Goal: Transaction & Acquisition: Purchase product/service

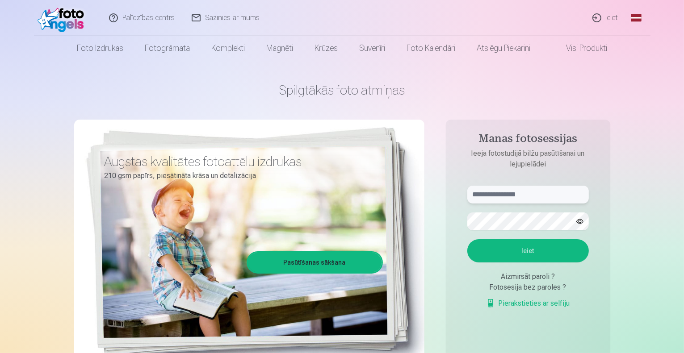
click at [486, 194] on input "text" at bounding box center [527, 195] width 121 height 18
click at [486, 195] on input "*******" at bounding box center [527, 195] width 121 height 18
click at [467, 239] on button "Ieiet" at bounding box center [527, 250] width 121 height 23
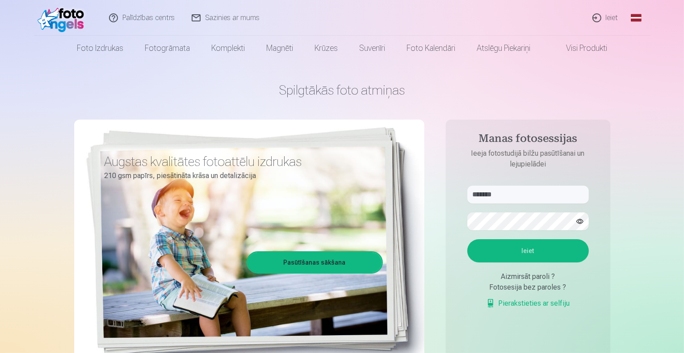
click at [578, 221] on button "button" at bounding box center [579, 221] width 17 height 17
click at [564, 201] on input "*******" at bounding box center [527, 195] width 121 height 18
type input "**********"
click at [528, 260] on button "Ieiet" at bounding box center [527, 250] width 121 height 23
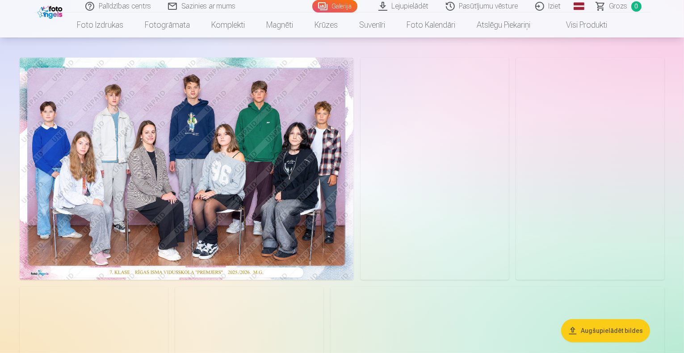
scroll to position [41, 0]
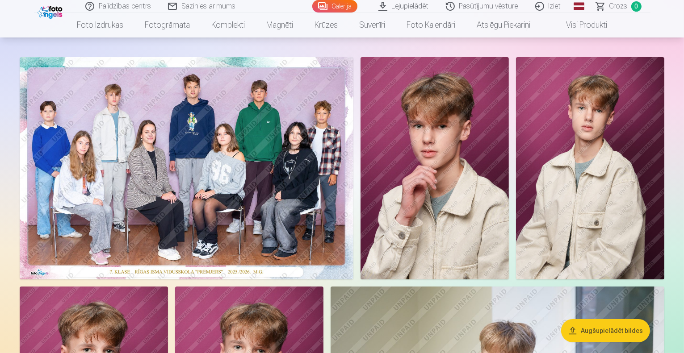
click at [353, 254] on img at bounding box center [187, 168] width 334 height 222
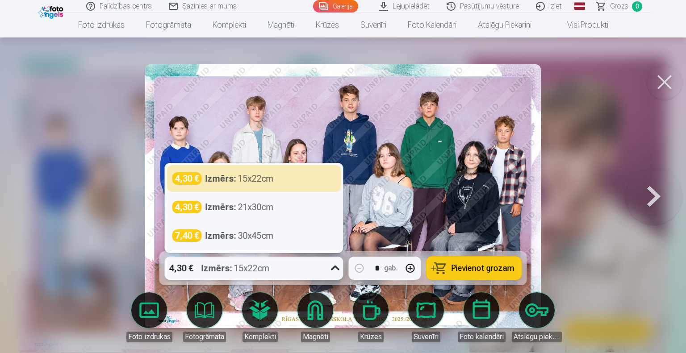
click at [336, 264] on icon at bounding box center [335, 268] width 14 height 14
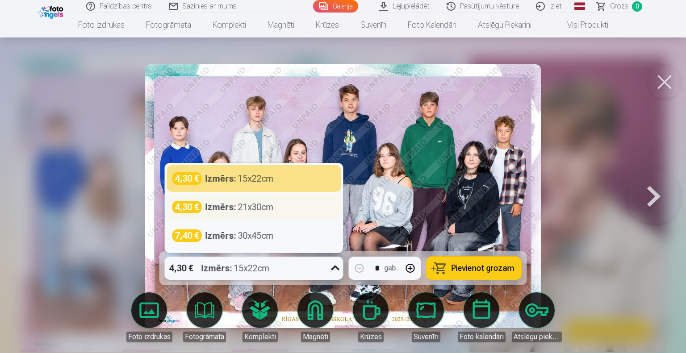
click at [314, 211] on div "4,30 € Izmērs : 21x30cm" at bounding box center [253, 207] width 163 height 13
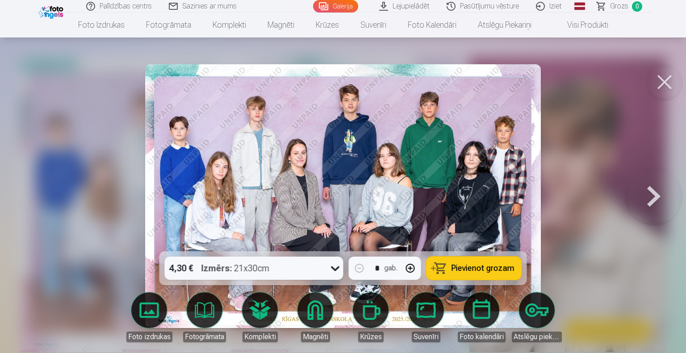
click at [452, 264] on button "Pievienot grozam" at bounding box center [474, 268] width 95 height 23
click at [658, 200] on button at bounding box center [653, 196] width 57 height 92
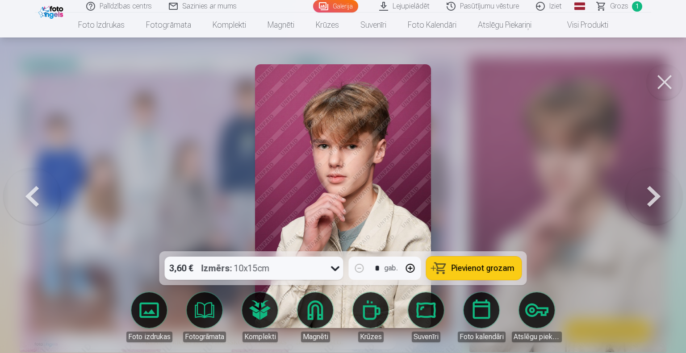
click at [658, 200] on button at bounding box center [653, 196] width 57 height 92
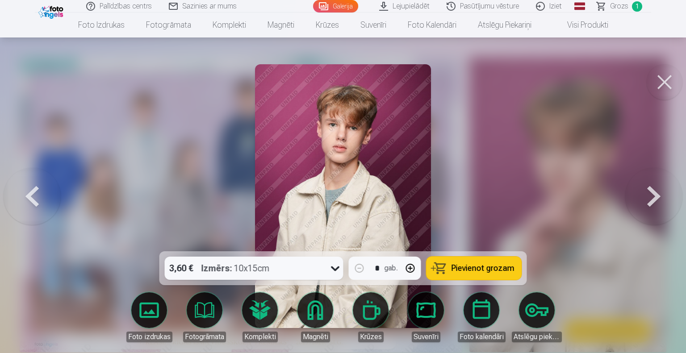
click at [658, 200] on button at bounding box center [653, 196] width 57 height 92
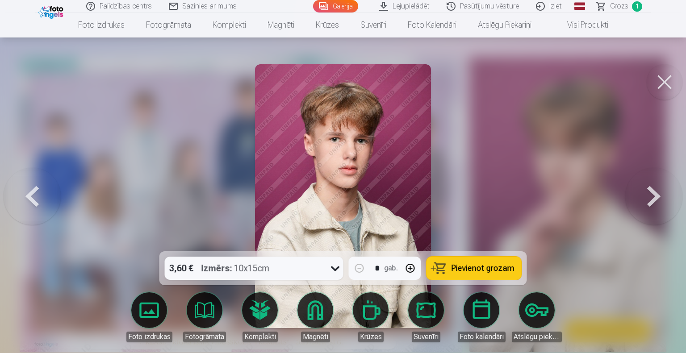
click at [658, 200] on button at bounding box center [653, 196] width 57 height 92
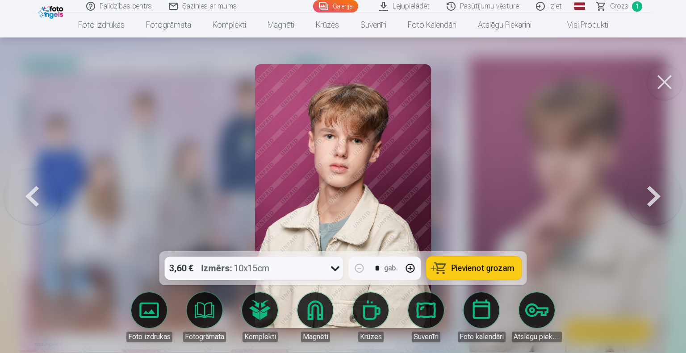
click at [658, 200] on button at bounding box center [653, 196] width 57 height 92
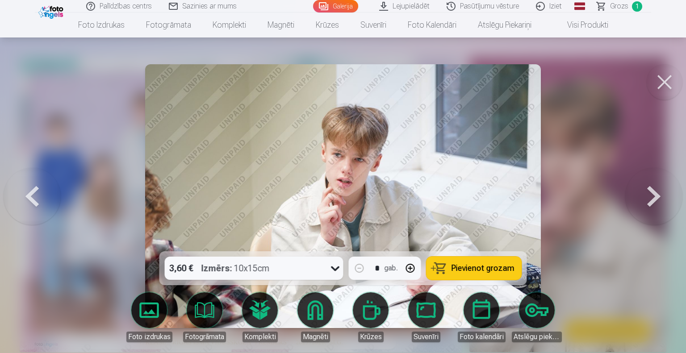
click at [658, 200] on button at bounding box center [653, 196] width 57 height 92
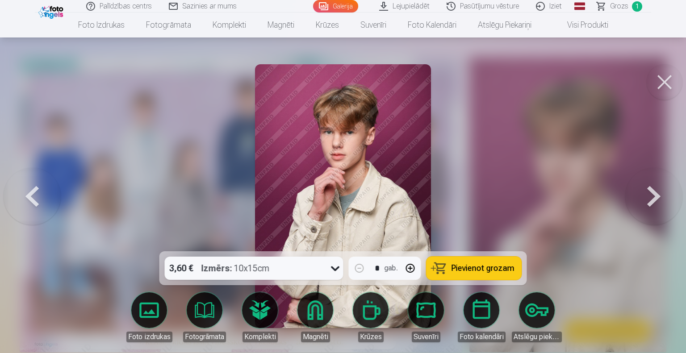
click at [658, 200] on button at bounding box center [653, 196] width 57 height 92
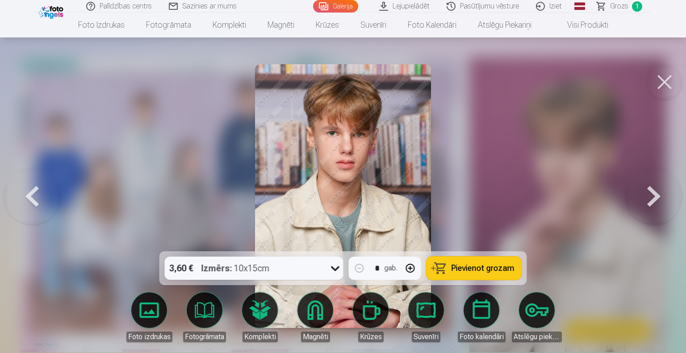
click at [658, 200] on button at bounding box center [653, 196] width 57 height 92
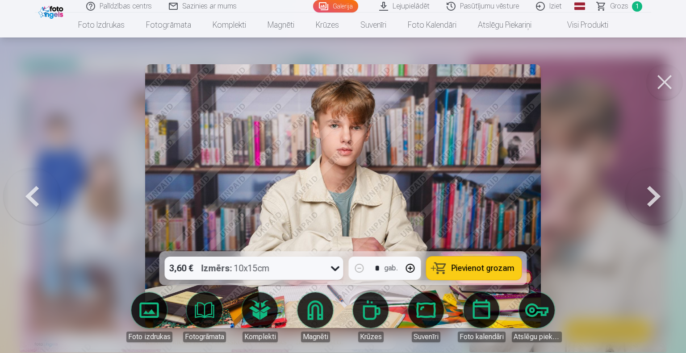
click at [658, 200] on button at bounding box center [653, 196] width 57 height 92
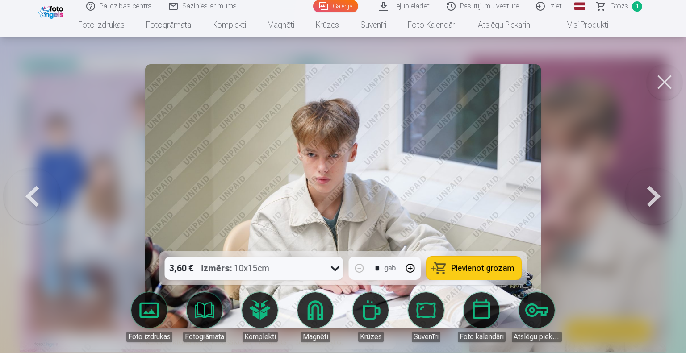
click at [658, 200] on button at bounding box center [653, 196] width 57 height 92
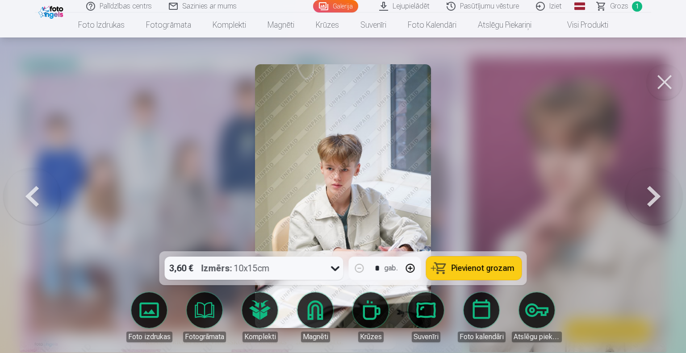
click at [658, 200] on button at bounding box center [653, 196] width 57 height 92
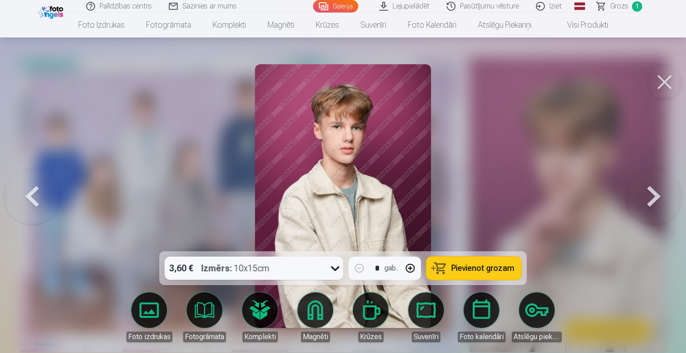
click at [658, 200] on button at bounding box center [653, 196] width 57 height 92
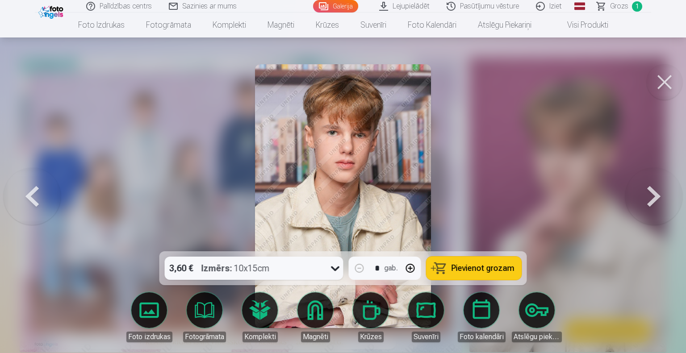
click at [658, 200] on button at bounding box center [653, 196] width 57 height 92
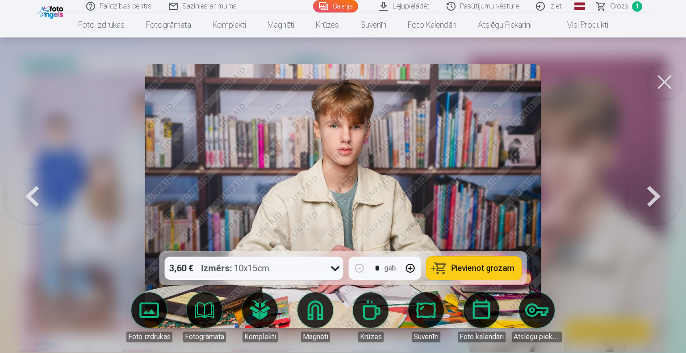
click at [658, 200] on button at bounding box center [653, 196] width 57 height 92
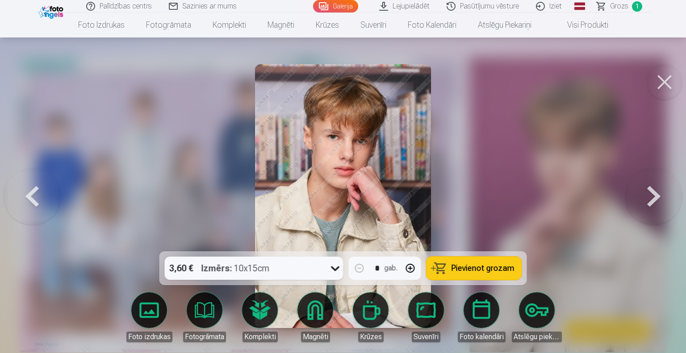
click at [664, 80] on button at bounding box center [665, 82] width 36 height 36
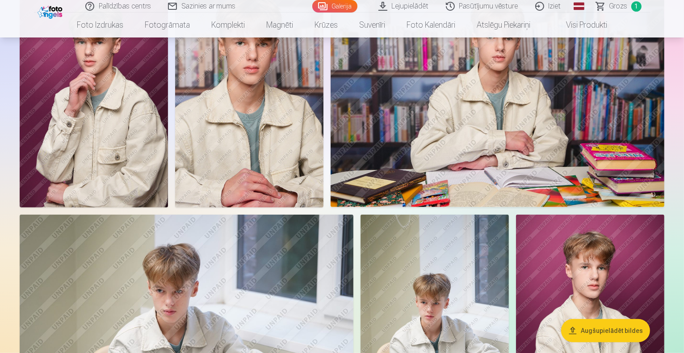
scroll to position [584, 0]
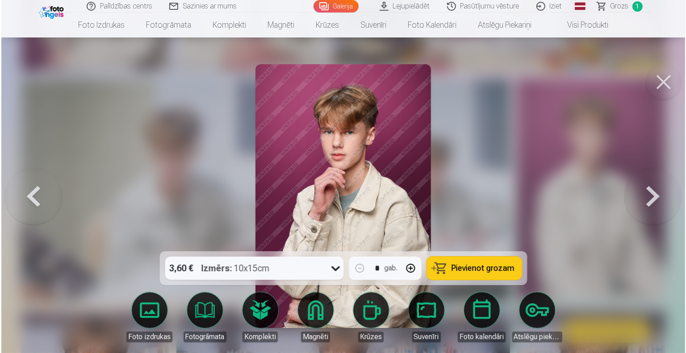
scroll to position [710, 0]
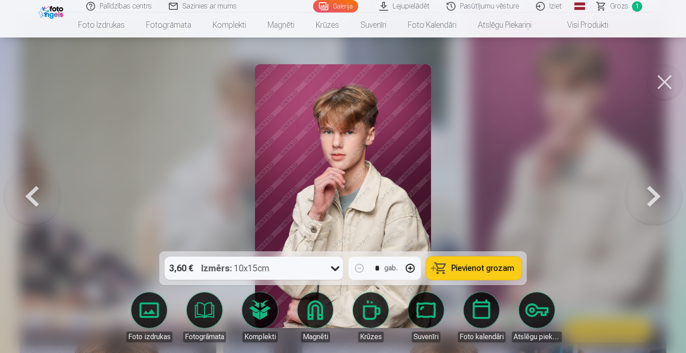
click at [409, 265] on button "button" at bounding box center [410, 268] width 21 height 21
click at [411, 268] on button "button" at bounding box center [410, 268] width 21 height 21
click at [457, 268] on span "Pievienot grozam" at bounding box center [483, 268] width 63 height 8
type input "*"
click at [659, 81] on button at bounding box center [665, 82] width 36 height 36
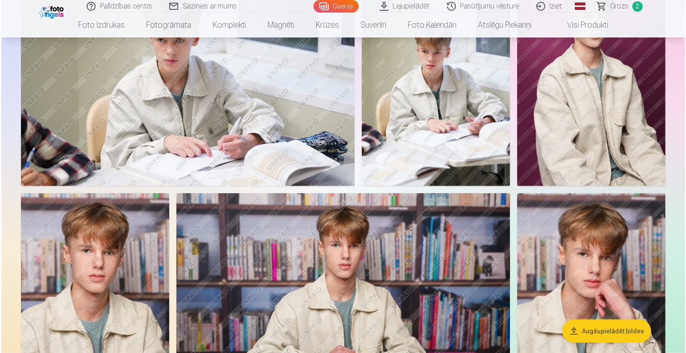
scroll to position [811, 0]
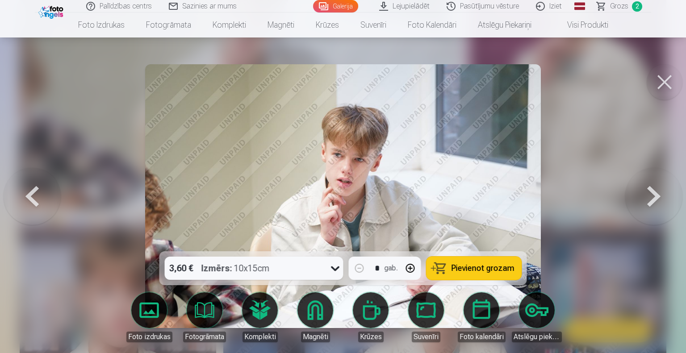
click at [470, 266] on span "Pievienot grozam" at bounding box center [483, 268] width 63 height 8
click at [666, 77] on button at bounding box center [665, 82] width 36 height 36
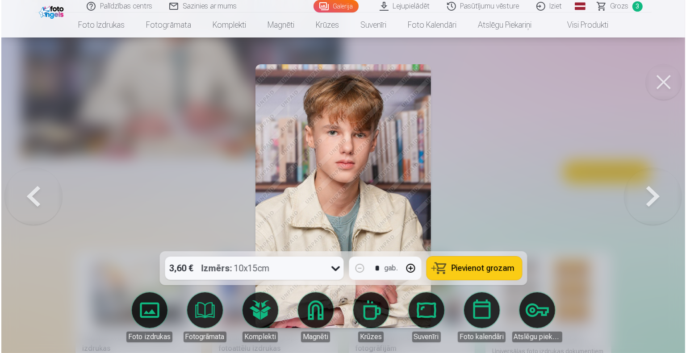
scroll to position [1610, 0]
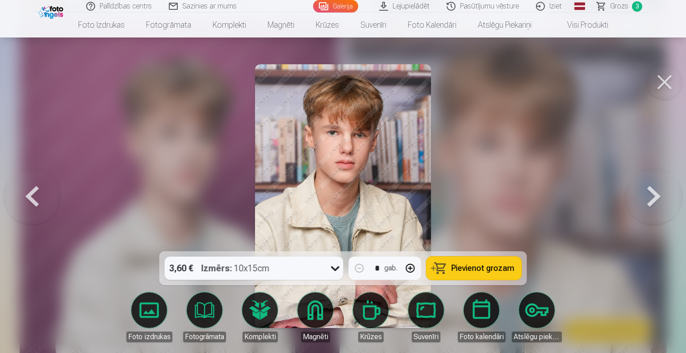
click at [659, 78] on button at bounding box center [665, 82] width 36 height 36
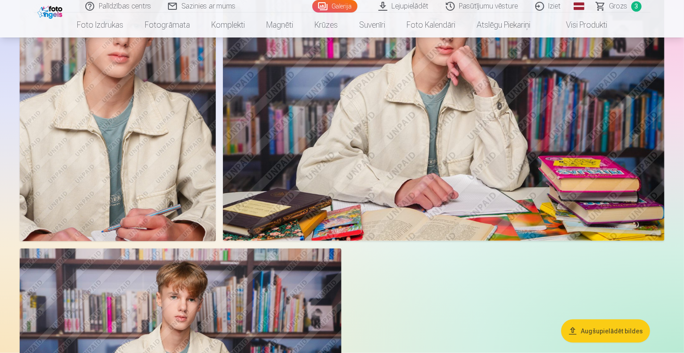
scroll to position [1296, 0]
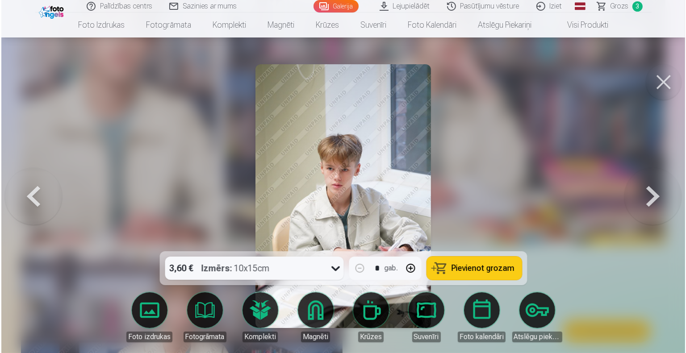
scroll to position [1299, 0]
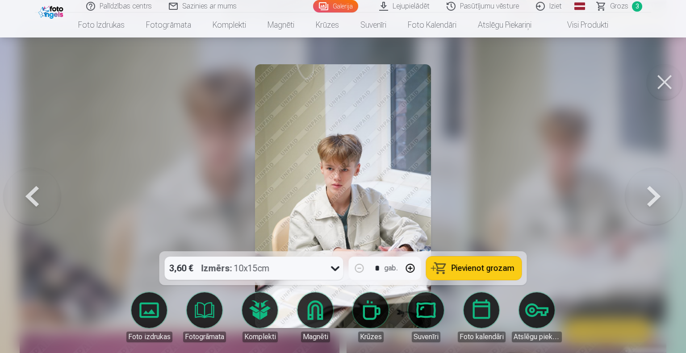
click at [467, 272] on span "Pievienot grozam" at bounding box center [483, 268] width 63 height 8
click at [659, 82] on button at bounding box center [665, 82] width 36 height 36
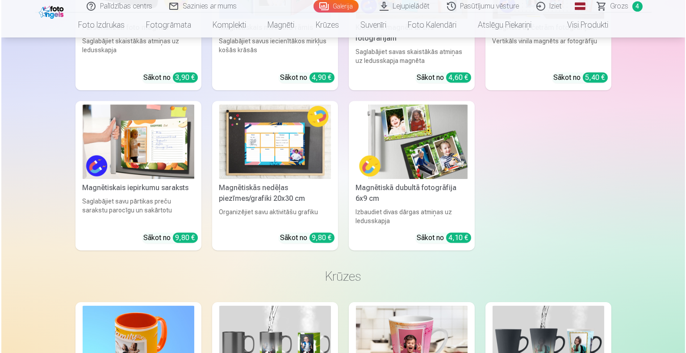
scroll to position [2708, 0]
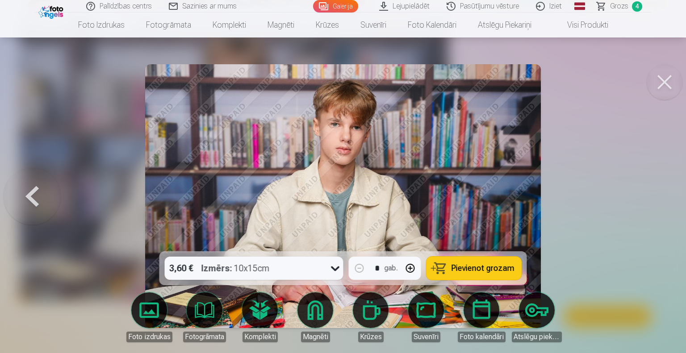
click at [444, 270] on button "Pievienot grozam" at bounding box center [474, 268] width 95 height 23
click at [666, 86] on button at bounding box center [665, 82] width 36 height 36
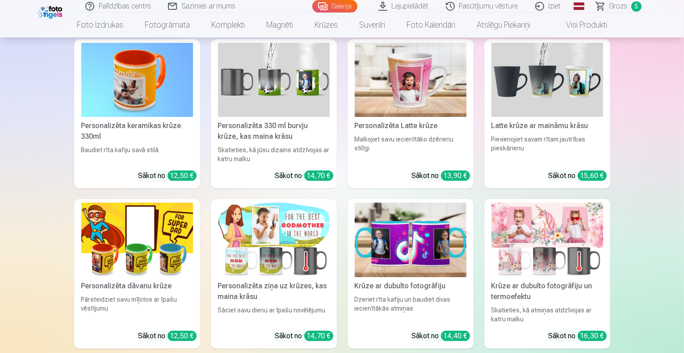
scroll to position [2977, 0]
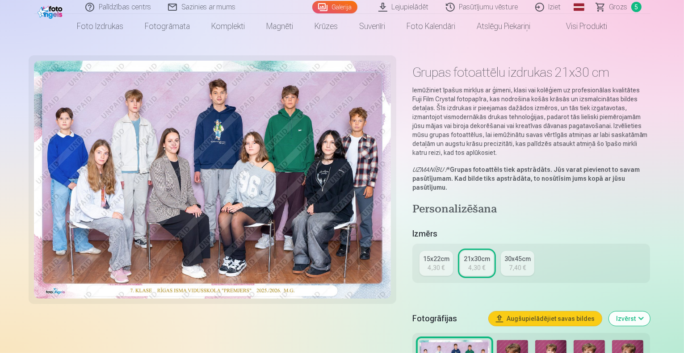
scroll to position [21, 0]
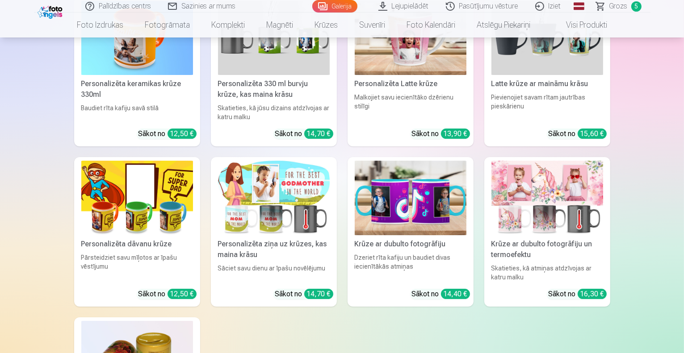
scroll to position [3009, 0]
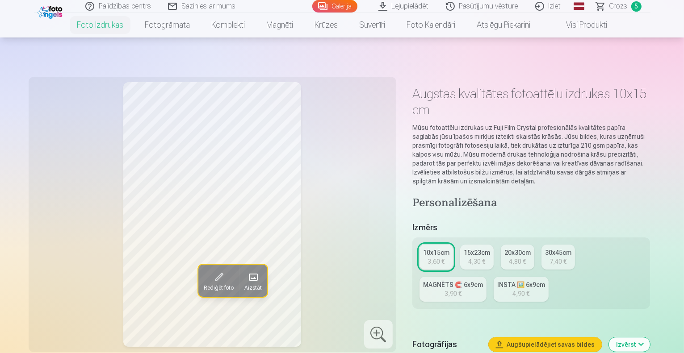
scroll to position [3009, 0]
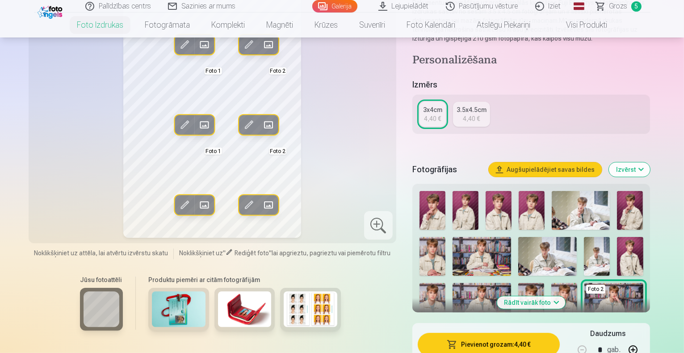
scroll to position [160, 0]
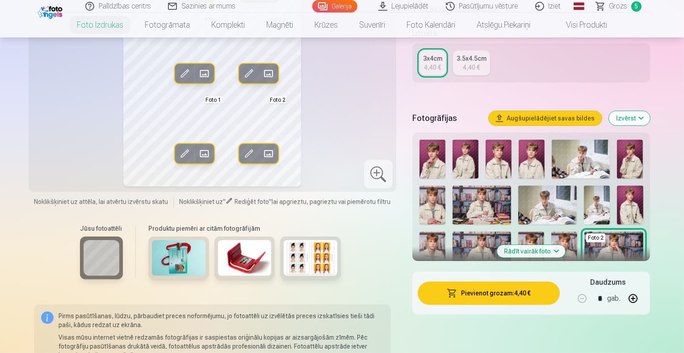
click at [525, 250] on button "Rādīt vairāk foto" at bounding box center [531, 251] width 68 height 13
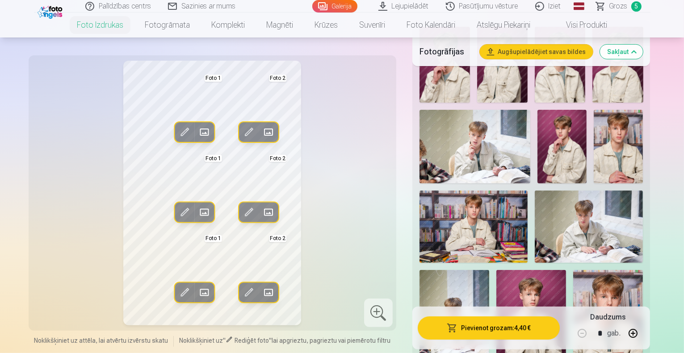
scroll to position [269, 0]
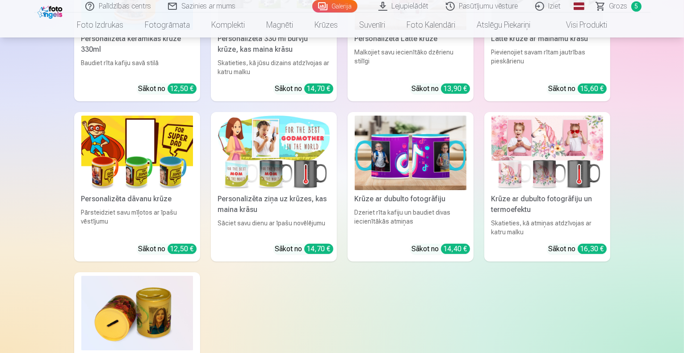
scroll to position [3057, 0]
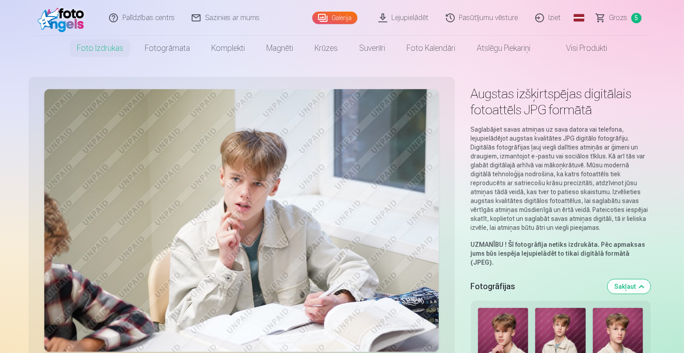
click at [618, 20] on span "Grozs" at bounding box center [618, 18] width 18 height 11
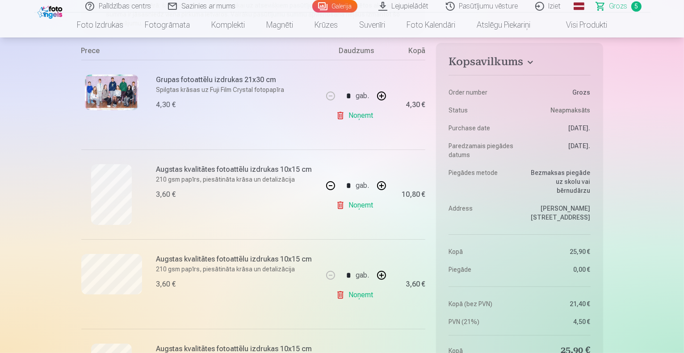
scroll to position [168, 0]
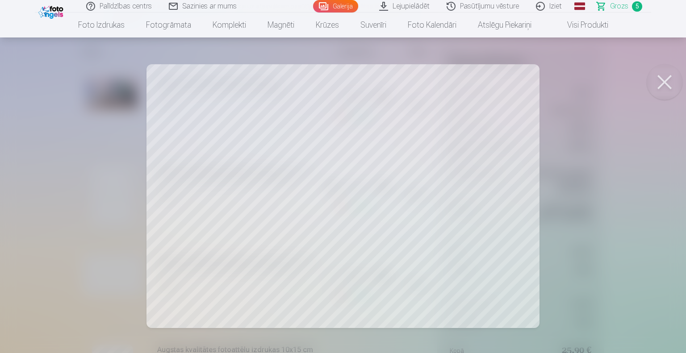
click at [664, 74] on button at bounding box center [665, 82] width 36 height 36
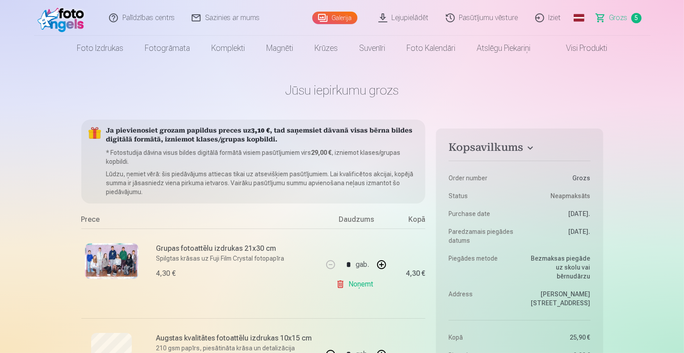
scroll to position [0, 0]
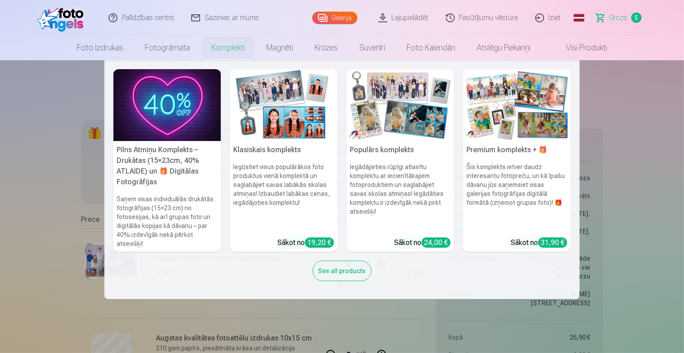
click at [220, 51] on link "Komplekti" at bounding box center [228, 47] width 55 height 25
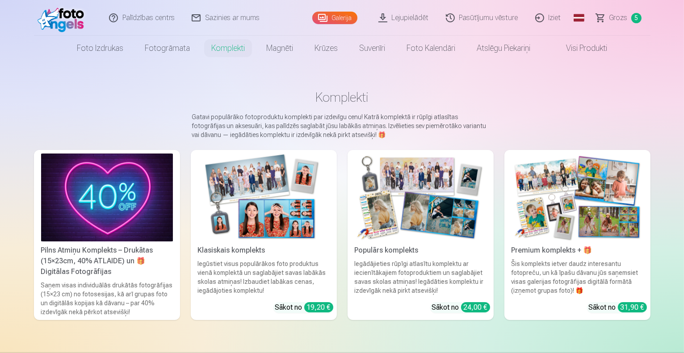
click at [95, 200] on img at bounding box center [107, 198] width 132 height 88
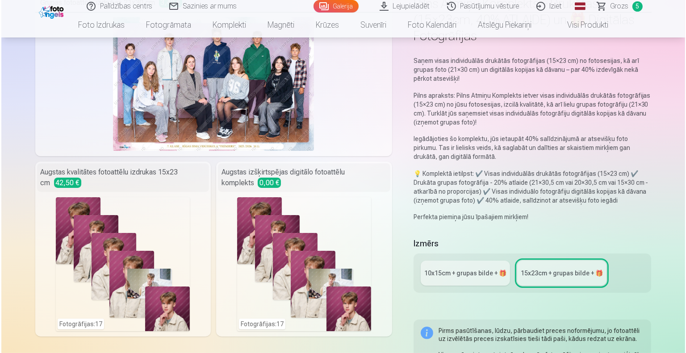
scroll to position [90, 0]
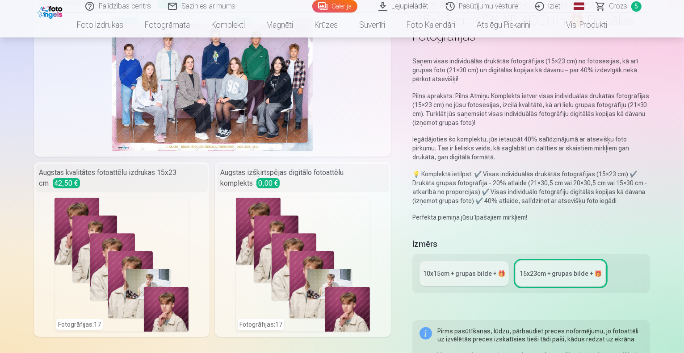
click at [95, 200] on div "Fotogrāfijas : 17" at bounding box center [121, 265] width 134 height 134
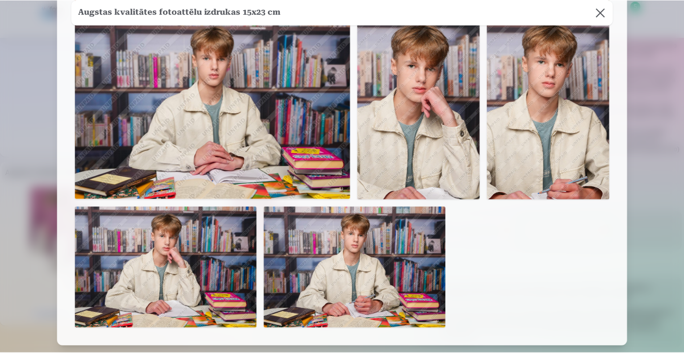
scroll to position [598, 0]
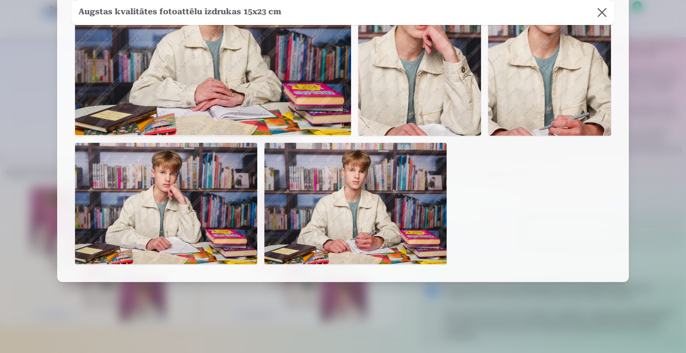
click at [597, 12] on button at bounding box center [602, 12] width 25 height 25
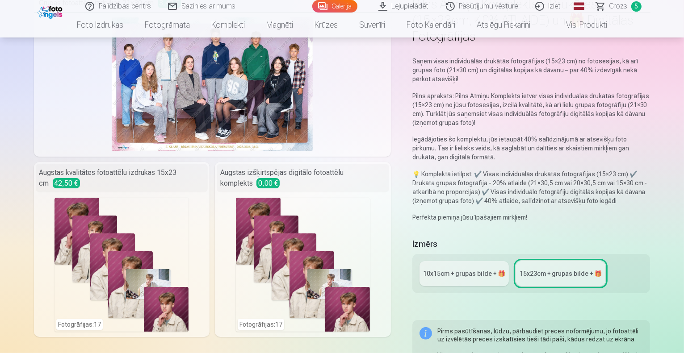
click at [465, 269] on div "10x15сm + grupas bilde + 🎁" at bounding box center [464, 273] width 82 height 9
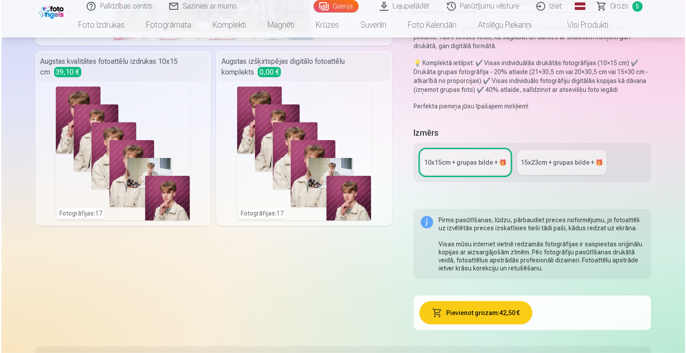
scroll to position [201, 0]
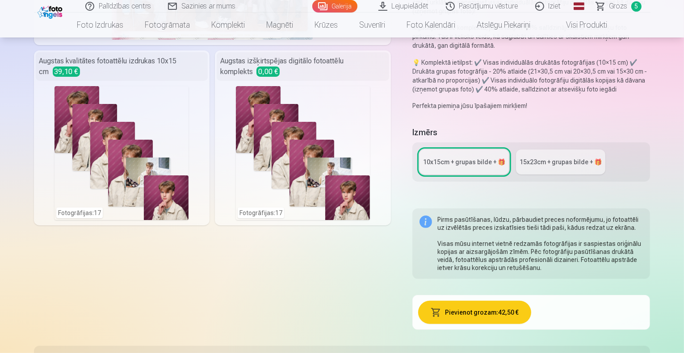
click at [121, 180] on div "Fotogrāfijas : 17" at bounding box center [121, 153] width 134 height 134
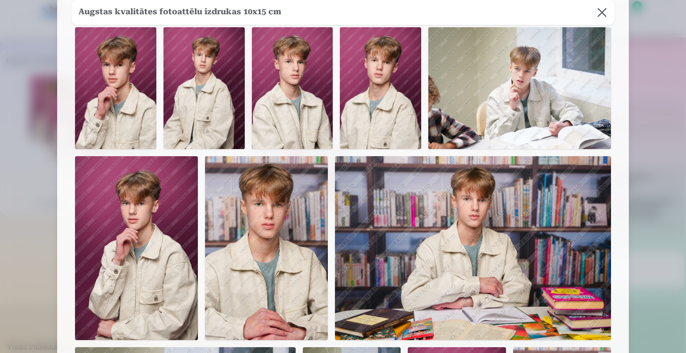
scroll to position [47, 0]
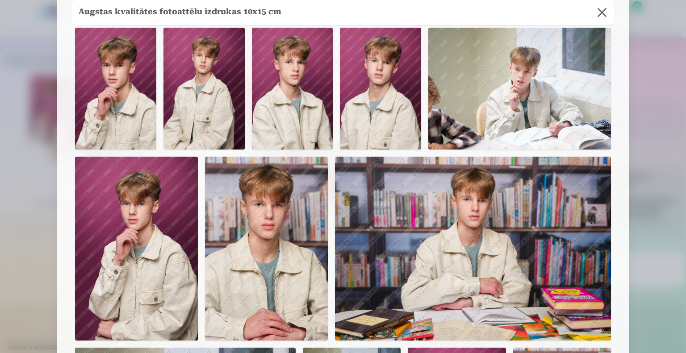
click at [604, 13] on button at bounding box center [602, 12] width 25 height 25
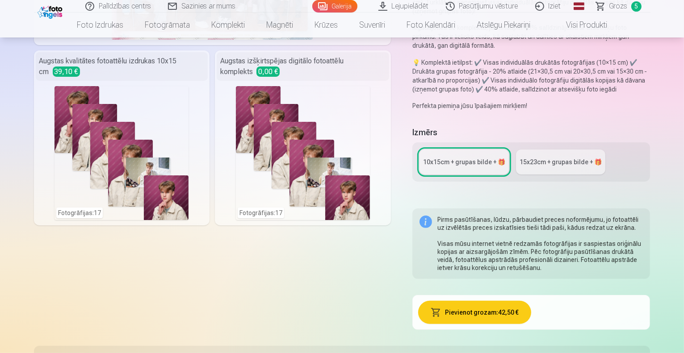
click at [249, 103] on div "Fotogrāfijas : 17" at bounding box center [303, 153] width 134 height 134
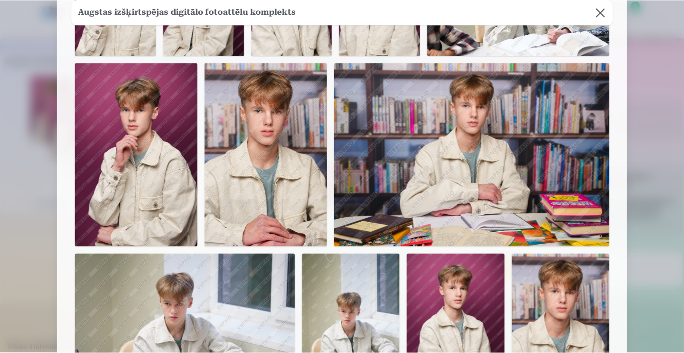
scroll to position [0, 0]
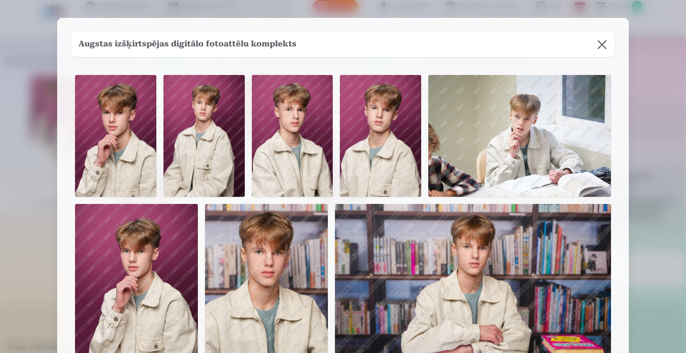
click at [607, 46] on button at bounding box center [602, 44] width 25 height 25
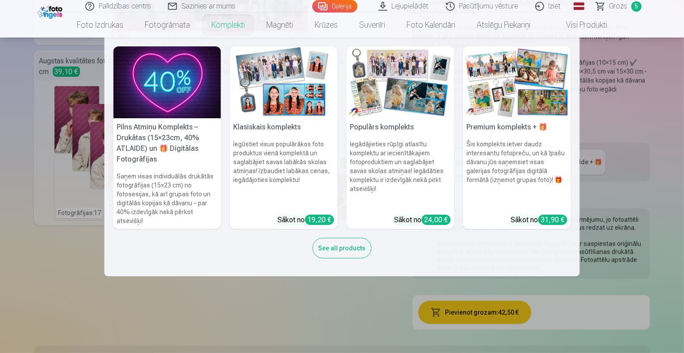
click at [298, 80] on img at bounding box center [284, 82] width 108 height 72
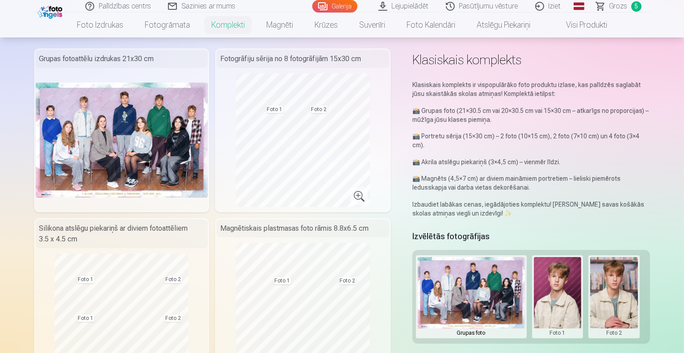
scroll to position [30, 0]
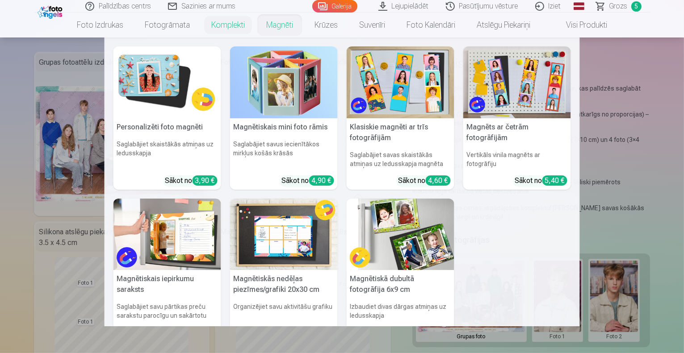
click at [284, 28] on link "Magnēti" at bounding box center [280, 25] width 48 height 25
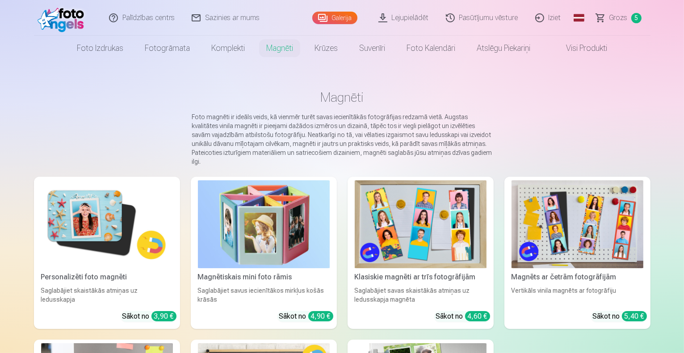
click at [391, 214] on img at bounding box center [421, 224] width 132 height 88
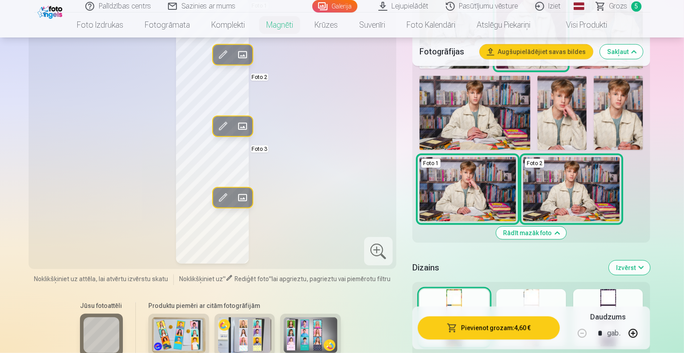
scroll to position [607, 0]
click at [545, 289] on div at bounding box center [531, 317] width 70 height 57
click at [641, 289] on div at bounding box center [608, 317] width 70 height 57
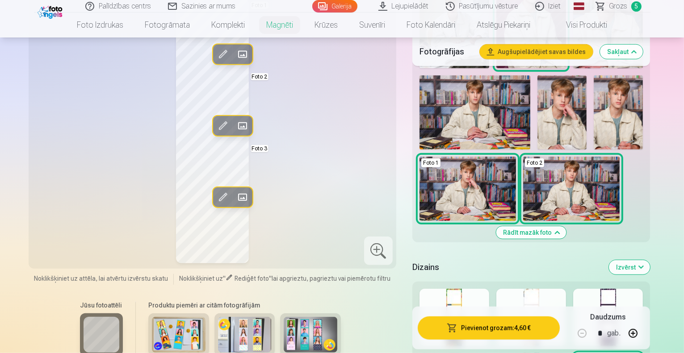
click at [507, 282] on div "Skatīt vairāk dizainu" at bounding box center [531, 343] width 238 height 123
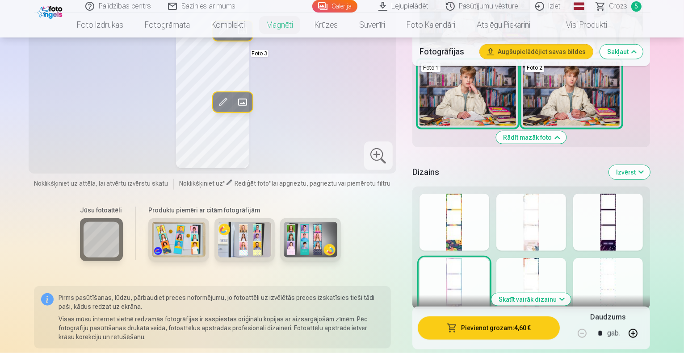
scroll to position [701, 0]
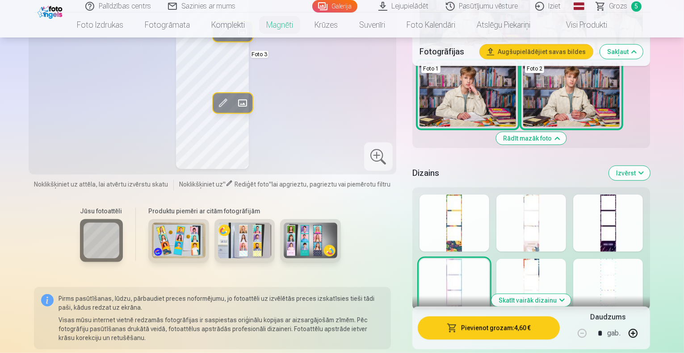
click at [545, 294] on button "Skatīt vairāk dizainu" at bounding box center [531, 300] width 80 height 13
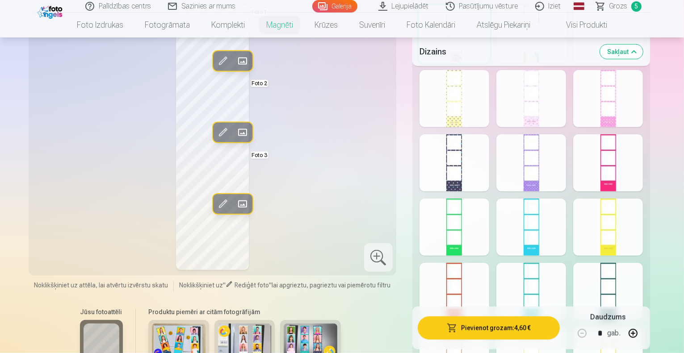
scroll to position [952, 0]
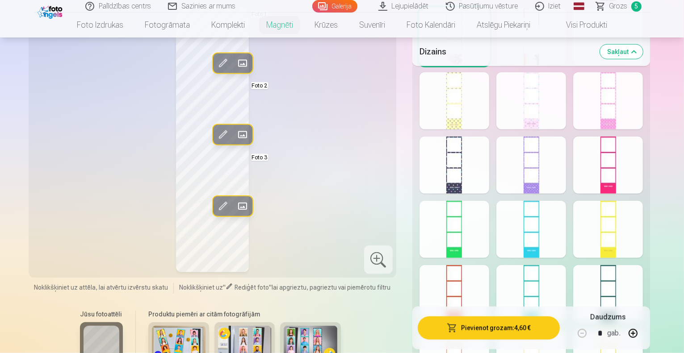
click at [643, 201] on div at bounding box center [608, 229] width 70 height 57
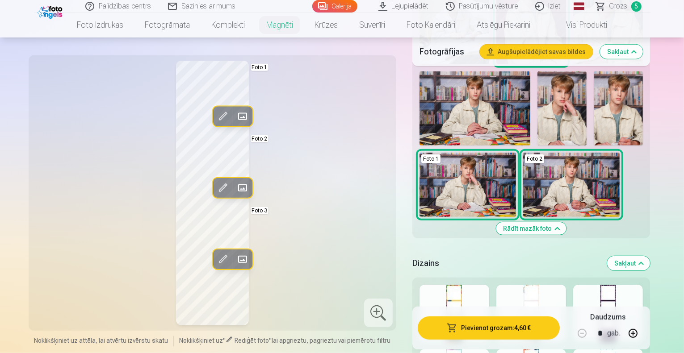
scroll to position [610, 0]
click at [562, 285] on div at bounding box center [531, 313] width 70 height 57
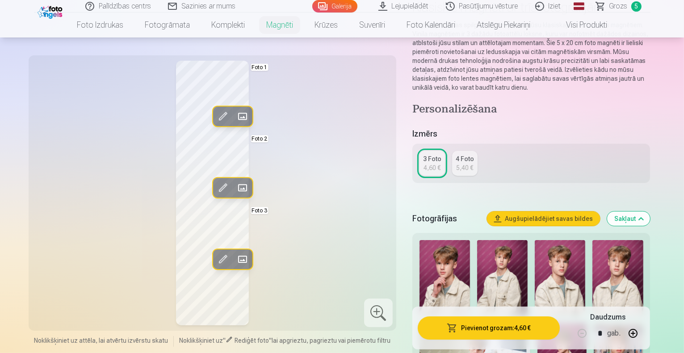
scroll to position [0, 0]
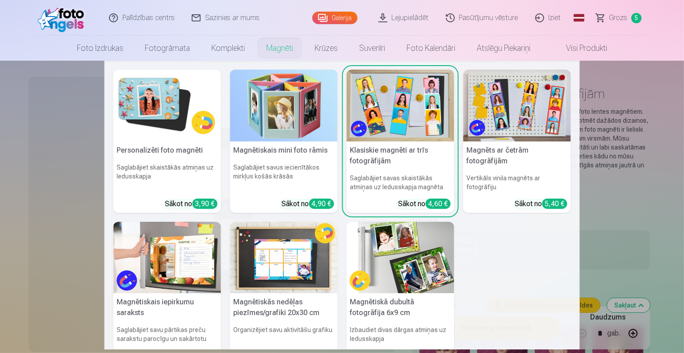
click at [292, 46] on link "Magnēti" at bounding box center [280, 48] width 48 height 25
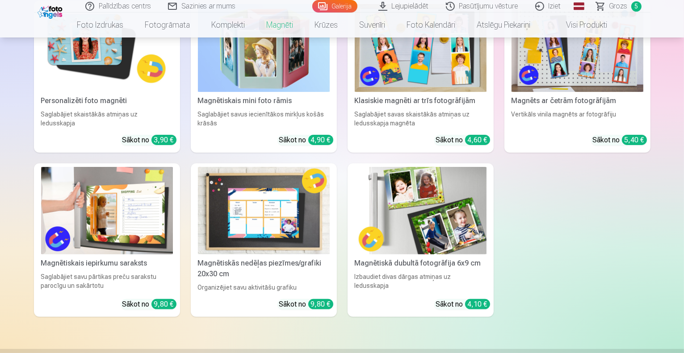
scroll to position [176, 0]
click at [143, 105] on div "Personalizēti foto magnēti" at bounding box center [107, 101] width 139 height 11
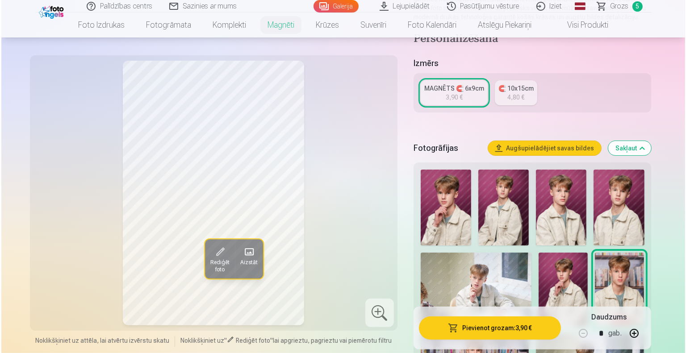
scroll to position [158, 0]
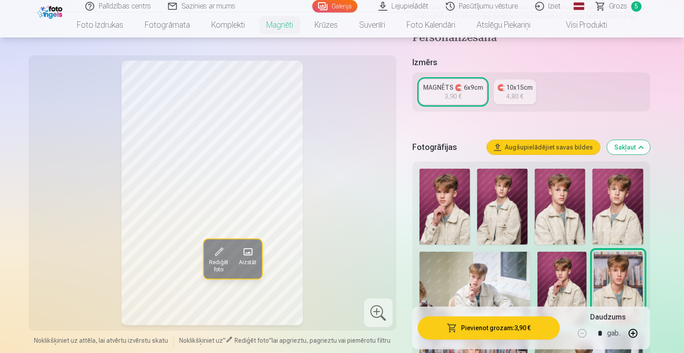
click at [467, 228] on img at bounding box center [444, 207] width 50 height 76
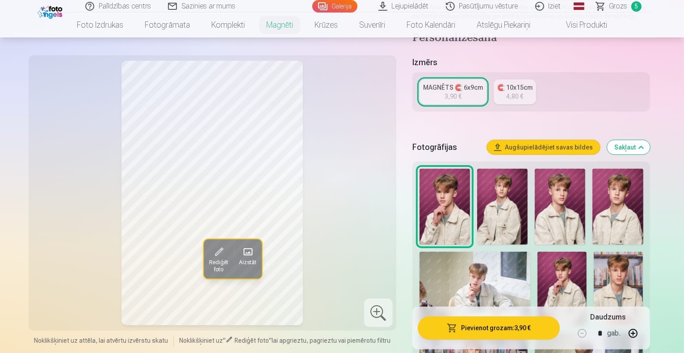
click at [505, 330] on button "Pievienot grozam : 3,90 €" at bounding box center [489, 328] width 142 height 23
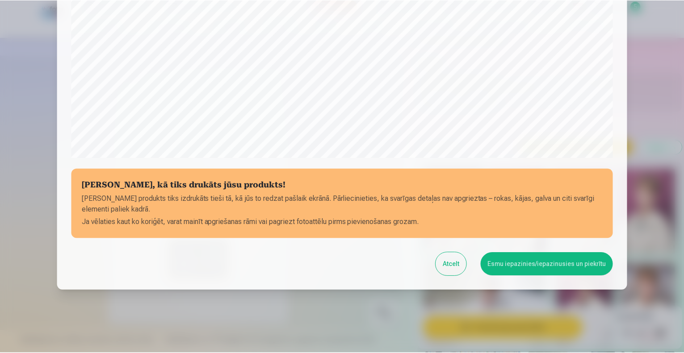
scroll to position [289, 0]
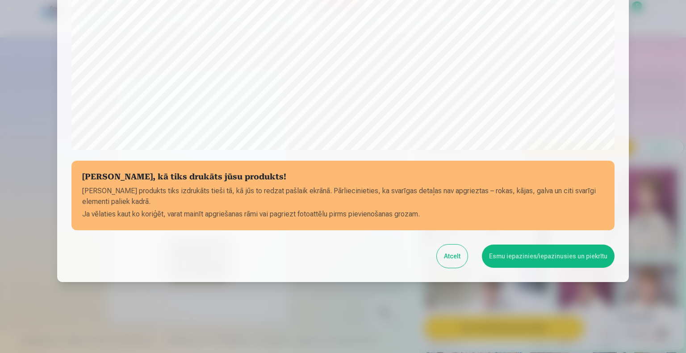
click at [490, 251] on button "Esmu iepazinies/iepazinusies un piekrītu" at bounding box center [548, 256] width 133 height 23
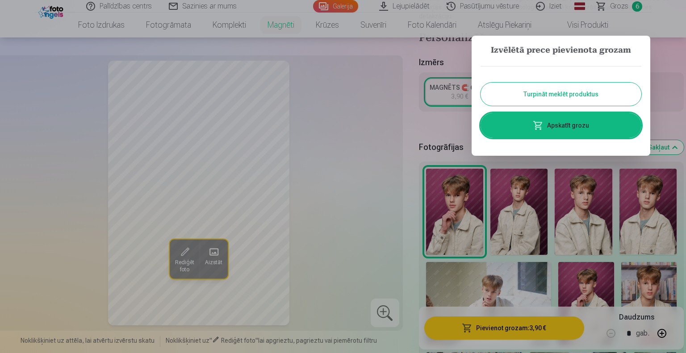
click at [441, 109] on div at bounding box center [343, 176] width 686 height 353
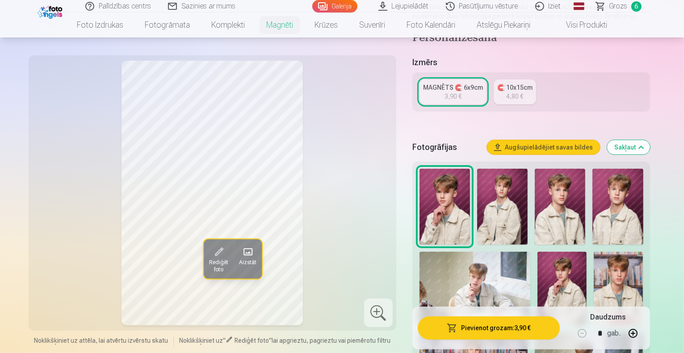
click at [441, 109] on div "Izmērs MAGNĒTS 🧲 6x9cm 3,90 € 🧲 10x15cm 4,80 €" at bounding box center [531, 89] width 238 height 66
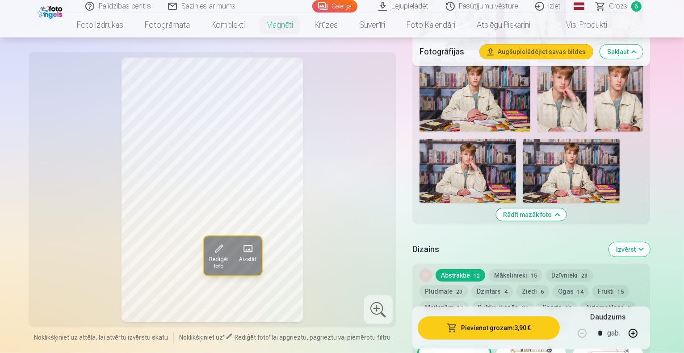
scroll to position [623, 0]
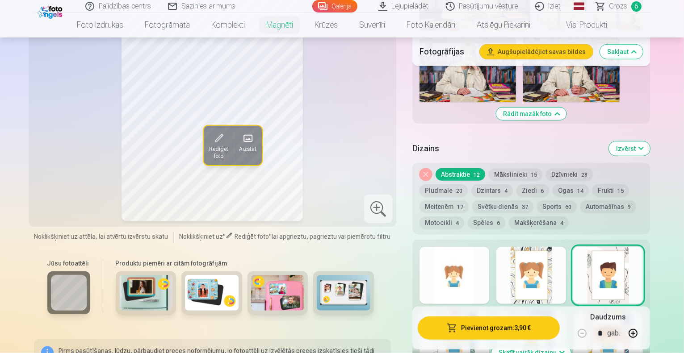
scroll to position [731, 0]
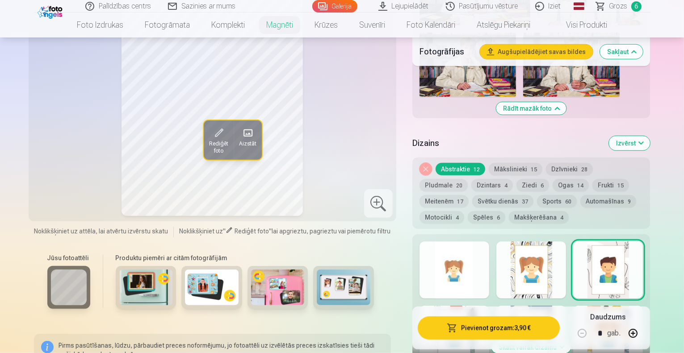
click at [570, 341] on button "Skatīt vairāk dizainu" at bounding box center [531, 347] width 80 height 13
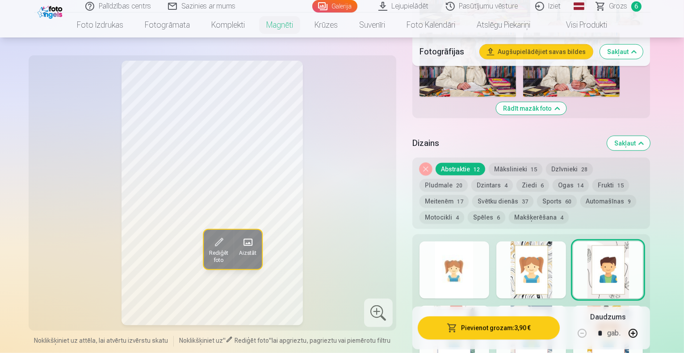
click at [566, 306] on div at bounding box center [531, 334] width 70 height 57
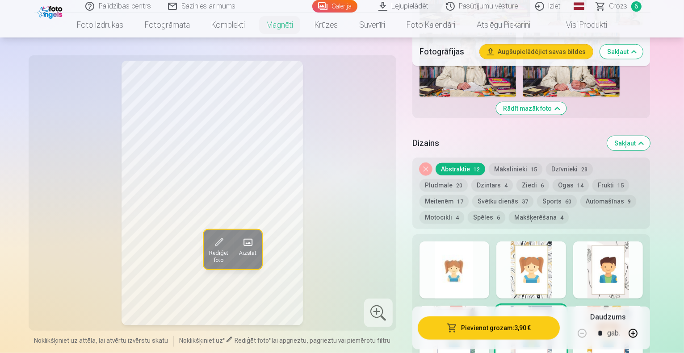
click at [489, 306] on div at bounding box center [454, 334] width 70 height 57
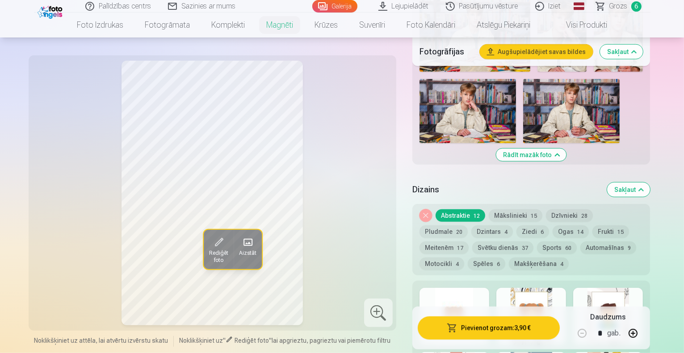
scroll to position [684, 0]
click at [482, 288] on div at bounding box center [454, 316] width 70 height 57
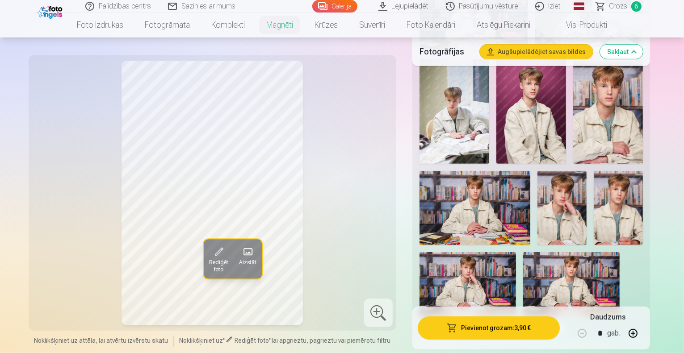
scroll to position [511, 0]
click at [530, 172] on img at bounding box center [474, 209] width 111 height 74
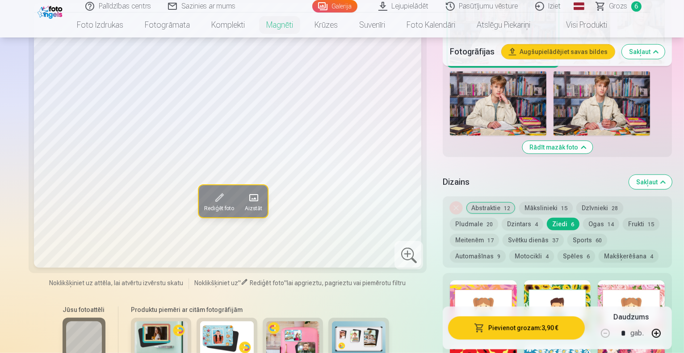
scroll to position [683, 0]
click at [519, 202] on button "Mākslinieki 15" at bounding box center [546, 208] width 54 height 13
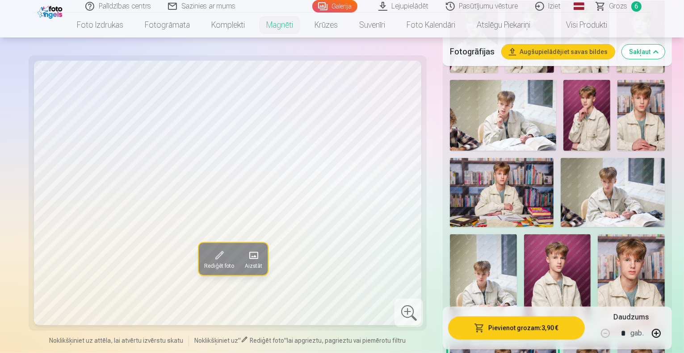
scroll to position [334, 0]
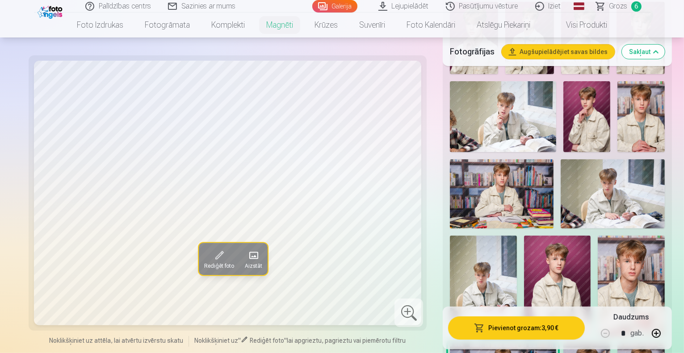
click at [603, 112] on img at bounding box center [586, 116] width 47 height 71
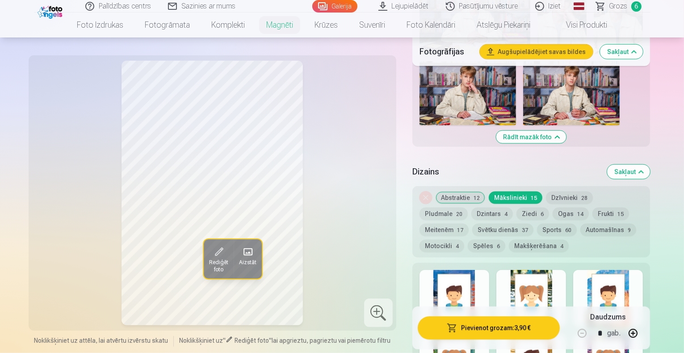
scroll to position [702, 0]
click at [468, 208] on button "Pludmale 20" at bounding box center [443, 214] width 48 height 13
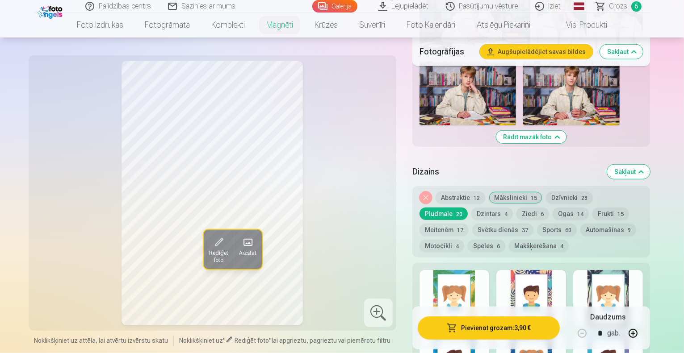
click at [504, 211] on span "4" at bounding box center [505, 214] width 3 height 6
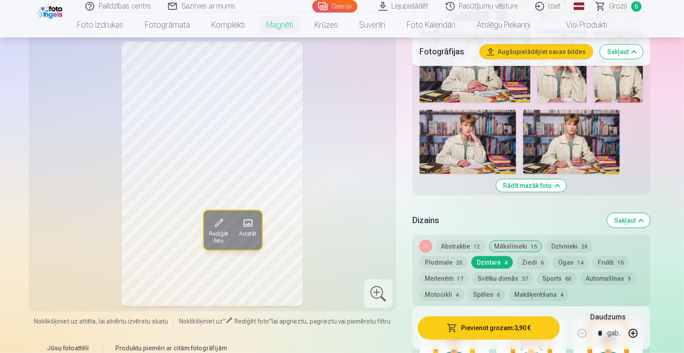
scroll to position [636, 0]
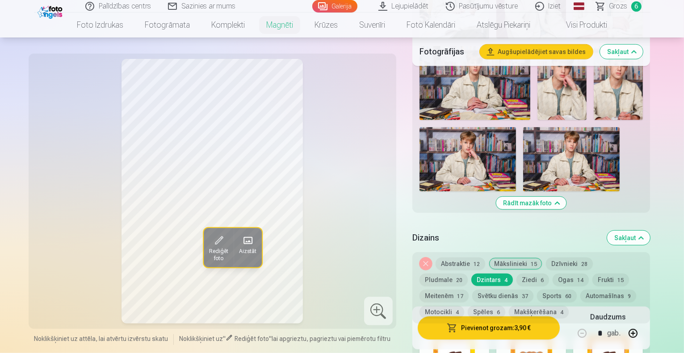
click at [516, 274] on button "Ziedi 6" at bounding box center [532, 280] width 33 height 13
click at [553, 274] on button "Ogas 14" at bounding box center [571, 280] width 36 height 13
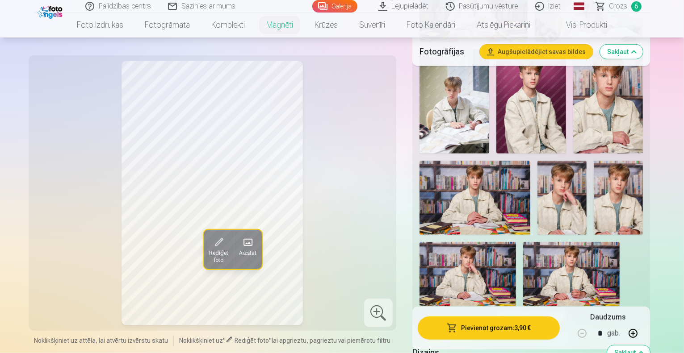
scroll to position [521, 0]
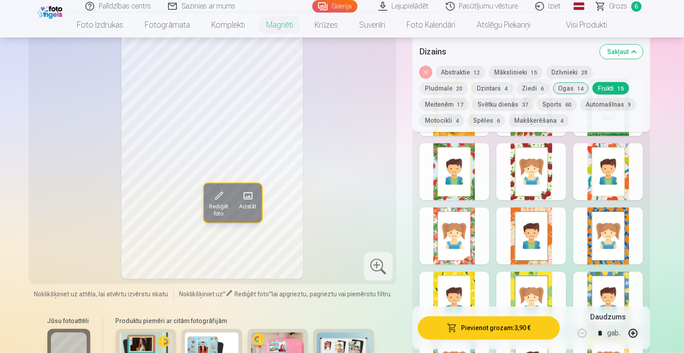
scroll to position [854, 0]
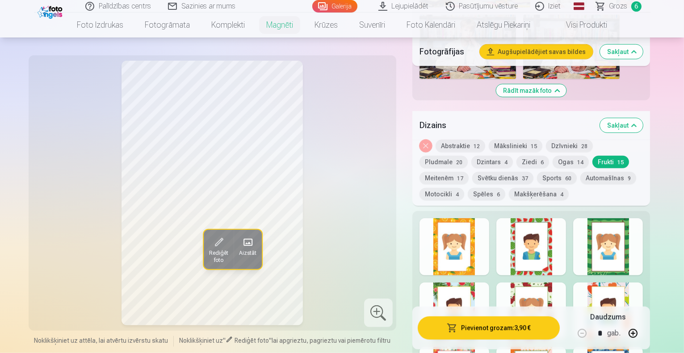
scroll to position [740, 0]
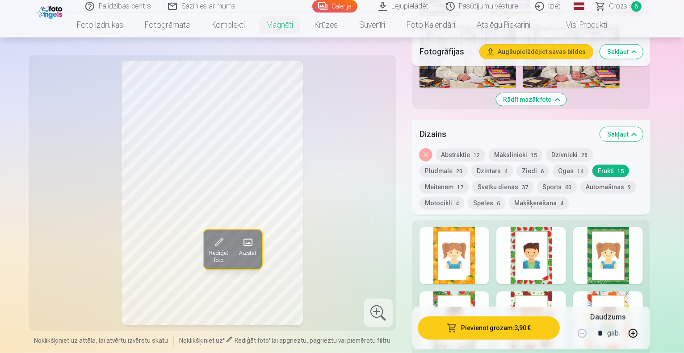
click at [479, 181] on button "Svētku dienās 37" at bounding box center [502, 187] width 61 height 13
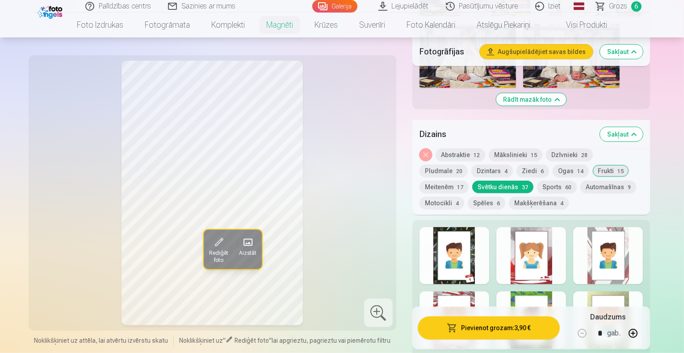
click at [489, 292] on div at bounding box center [454, 320] width 70 height 57
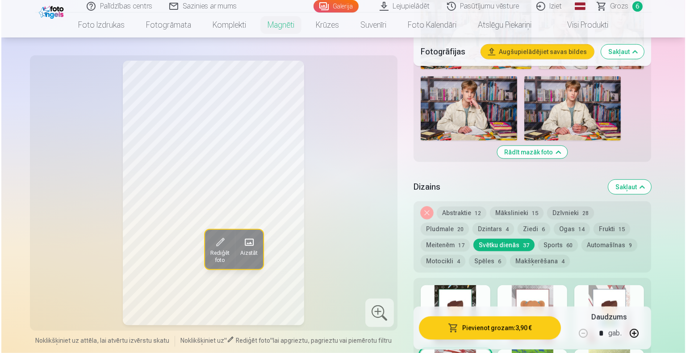
scroll to position [682, 0]
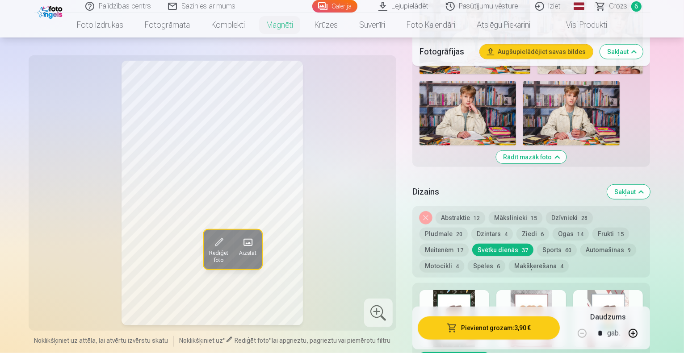
click at [536, 290] on div at bounding box center [531, 318] width 70 height 57
click at [492, 335] on button "Pievienot grozam : 3,90 €" at bounding box center [489, 328] width 142 height 23
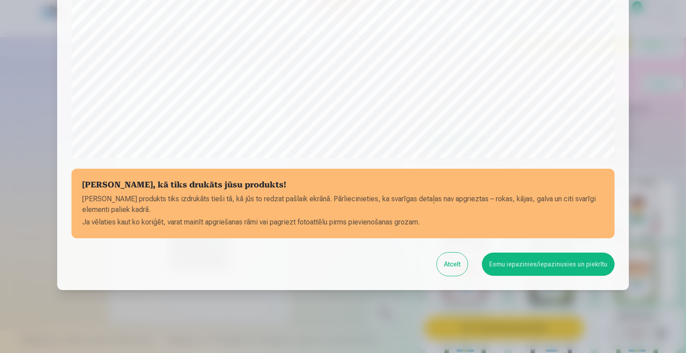
scroll to position [289, 0]
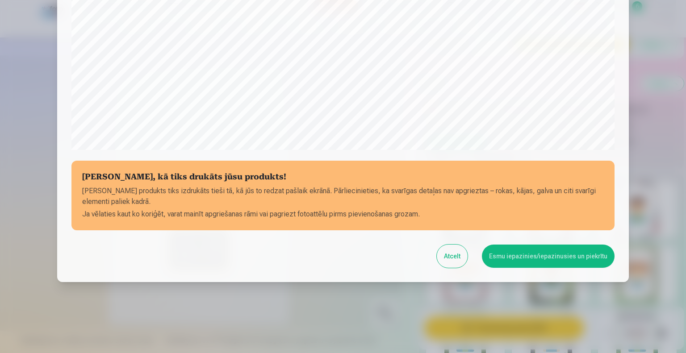
click at [534, 264] on button "Esmu iepazinies/iepazinusies un piekrītu" at bounding box center [548, 256] width 133 height 23
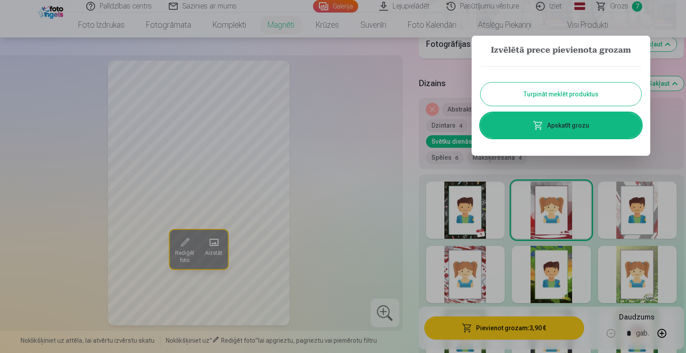
click at [405, 160] on div at bounding box center [343, 176] width 686 height 353
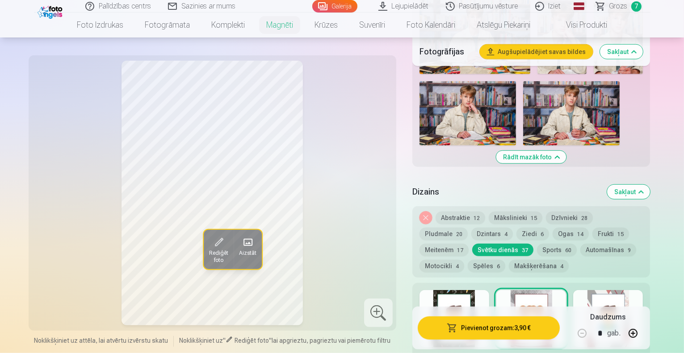
click at [527, 329] on button "Pievienot grozam : 3,90 €" at bounding box center [489, 328] width 142 height 23
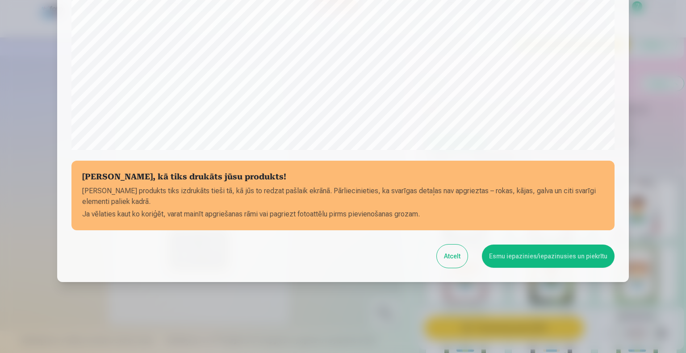
click at [538, 262] on button "Esmu iepazinies/iepazinusies un piekrītu" at bounding box center [548, 256] width 133 height 23
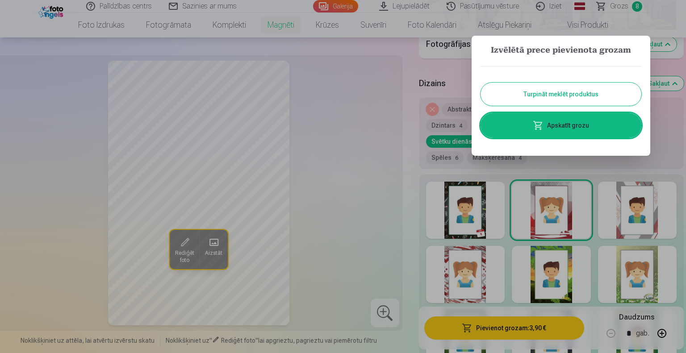
click at [401, 138] on div at bounding box center [343, 176] width 686 height 353
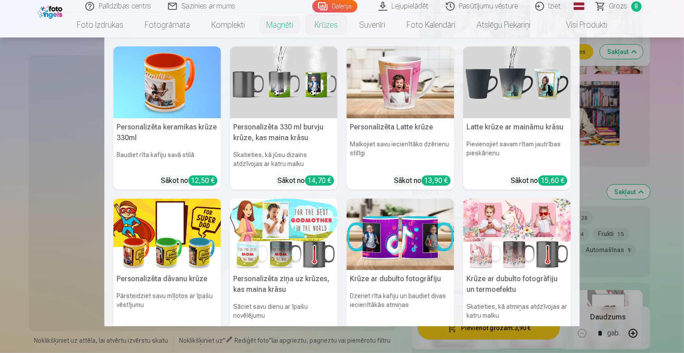
click at [329, 22] on link "Krūzes" at bounding box center [326, 25] width 45 height 25
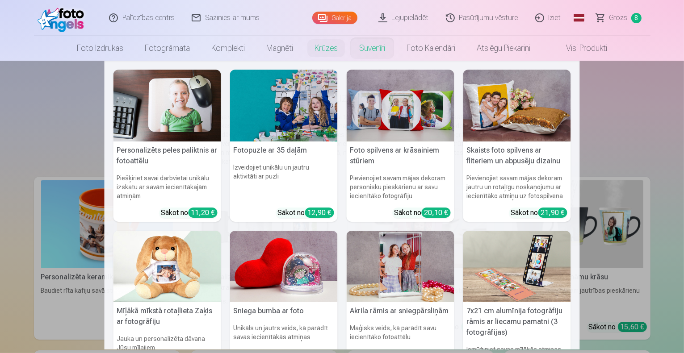
click at [373, 42] on link "Suvenīri" at bounding box center [371, 48] width 47 height 25
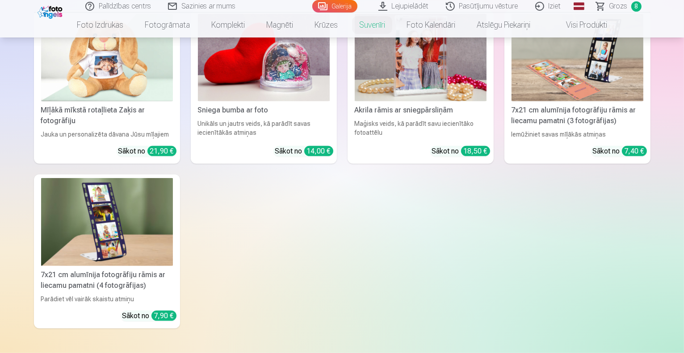
scroll to position [343, 0]
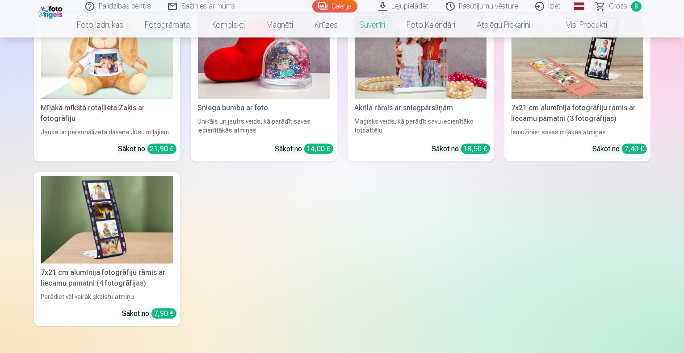
click at [533, 97] on img at bounding box center [577, 56] width 132 height 88
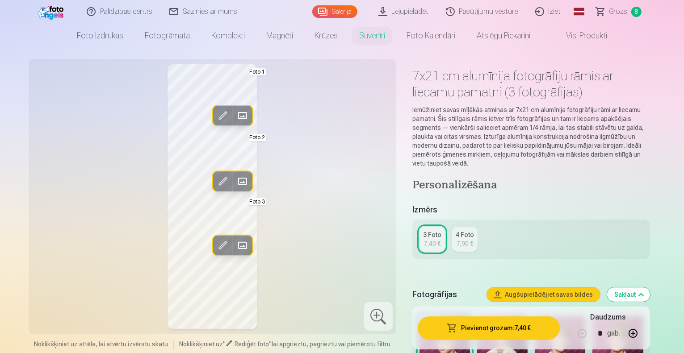
scroll to position [13, 0]
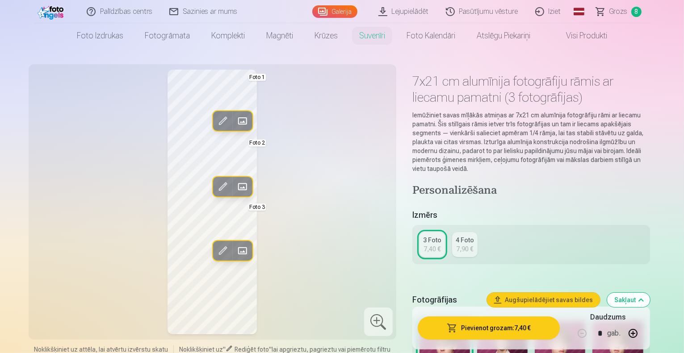
click at [474, 236] on div "4 Foto" at bounding box center [465, 240] width 18 height 9
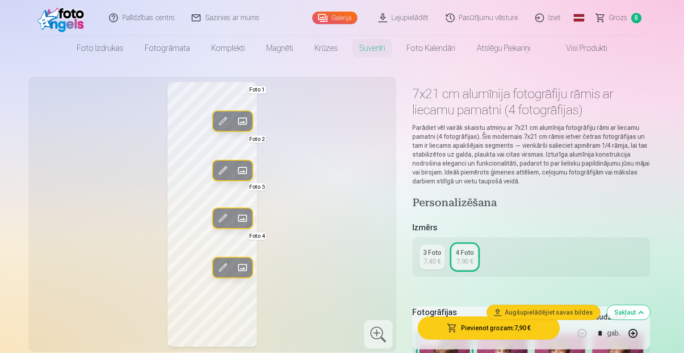
click at [441, 248] on div "3 Foto" at bounding box center [432, 252] width 18 height 9
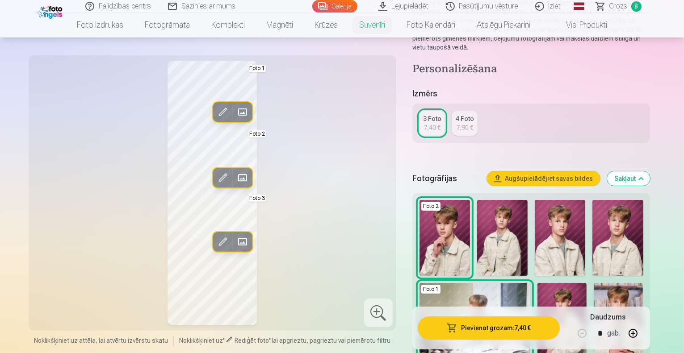
scroll to position [134, 0]
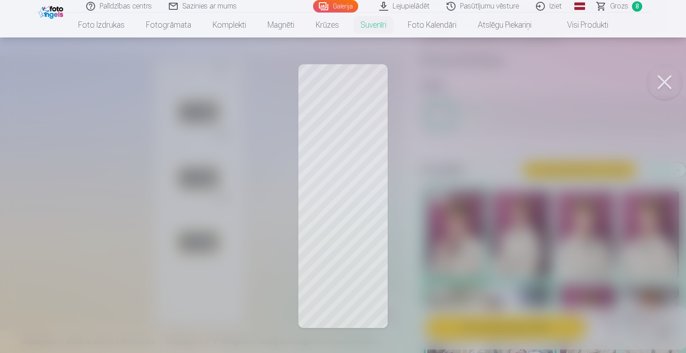
drag, startPoint x: 357, startPoint y: 156, endPoint x: 355, endPoint y: 91, distance: 65.3
click at [355, 91] on div at bounding box center [343, 176] width 686 height 353
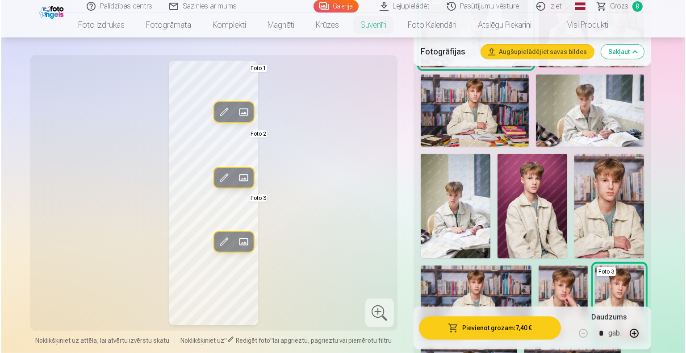
scroll to position [423, 0]
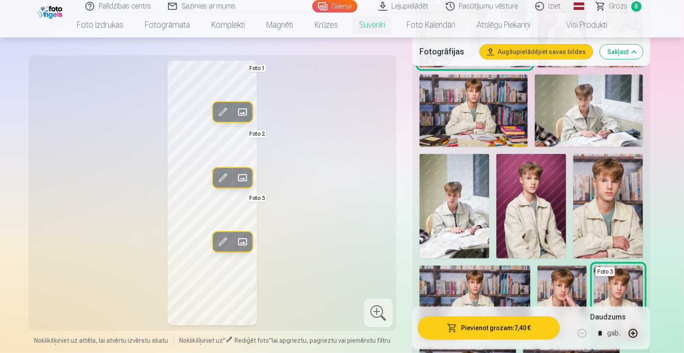
click at [213, 238] on button "Rediģēt foto" at bounding box center [223, 242] width 20 height 20
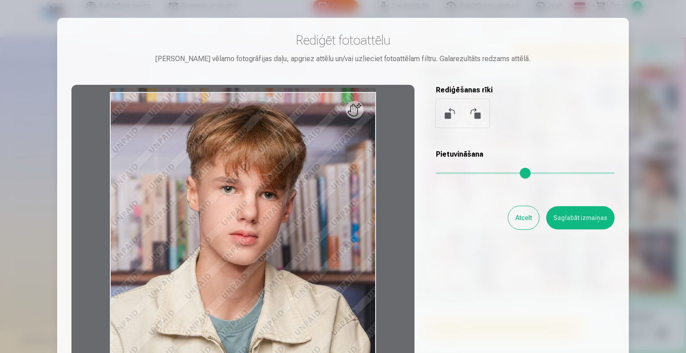
scroll to position [98, 0]
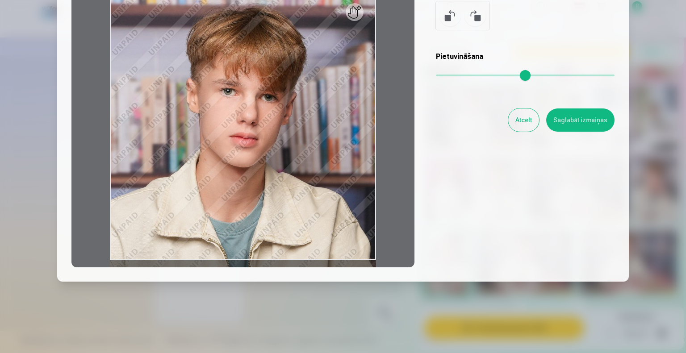
click at [573, 109] on div "Atcelt Saglabāt izmaiņas" at bounding box center [525, 120] width 179 height 23
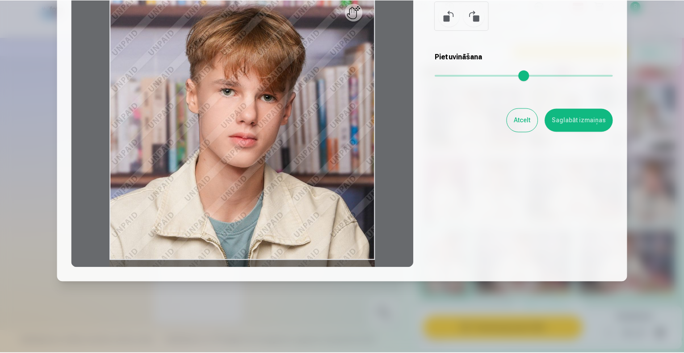
scroll to position [0, 0]
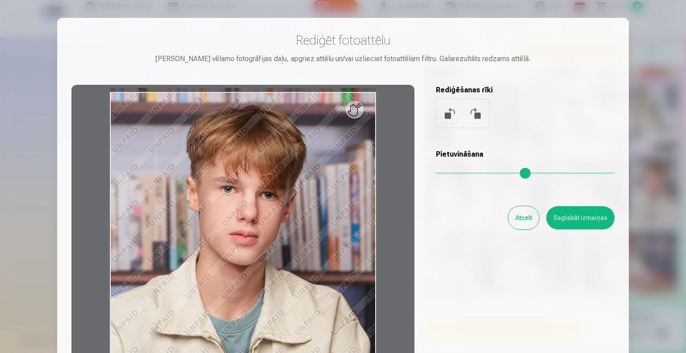
click at [571, 218] on button "Saglabāt izmaiņas" at bounding box center [580, 217] width 68 height 23
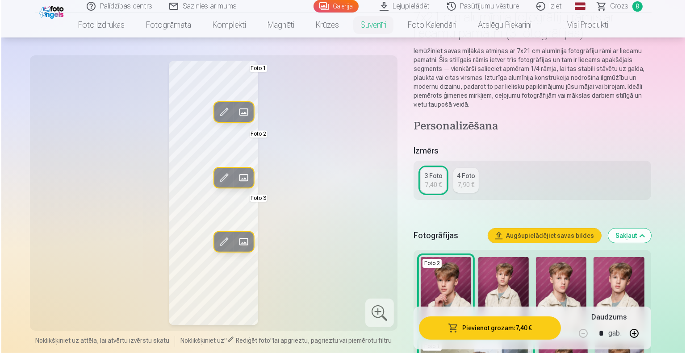
scroll to position [76, 0]
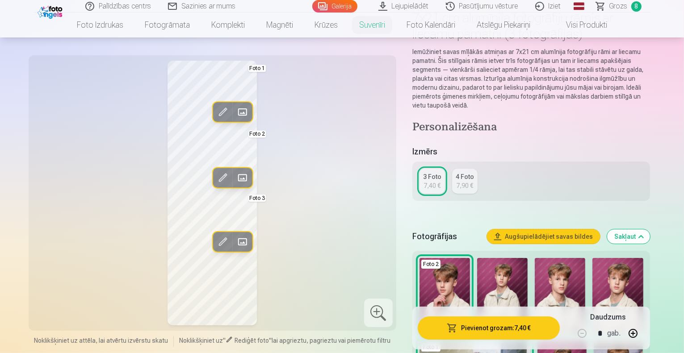
click at [517, 341] on div "Pievienot grozam : 7,40 € Daudzums * gab." at bounding box center [531, 328] width 238 height 43
click at [514, 325] on button "Pievienot grozam : 7,40 €" at bounding box center [489, 328] width 142 height 23
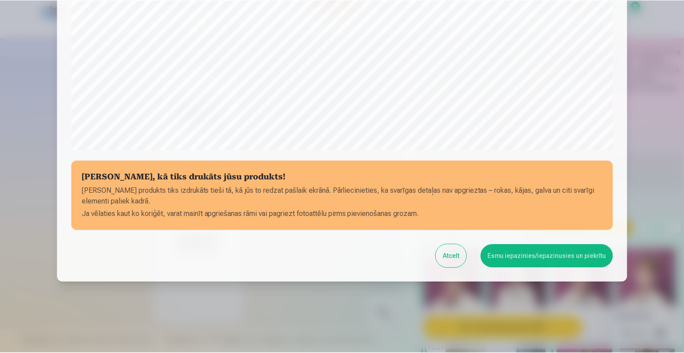
scroll to position [289, 0]
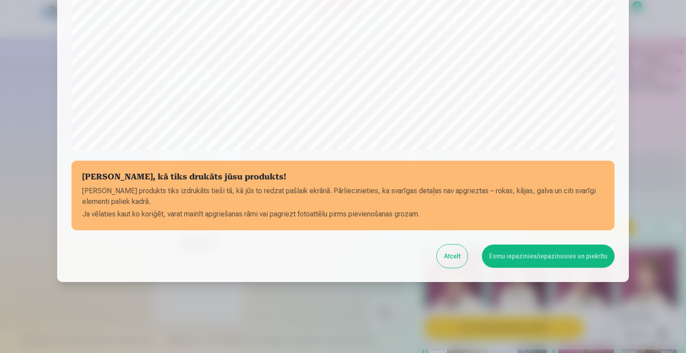
click at [520, 254] on button "Esmu iepazinies/iepazinusies un piekrītu" at bounding box center [548, 256] width 133 height 23
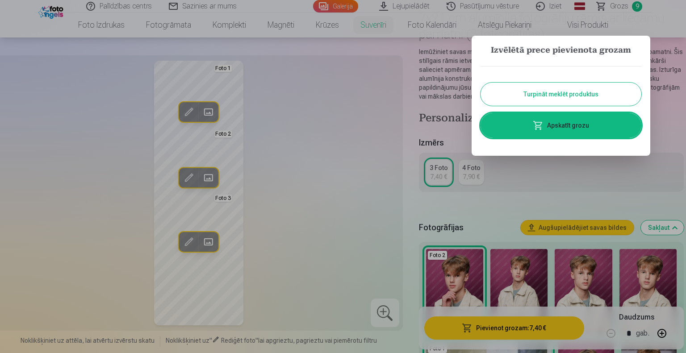
click at [503, 228] on div at bounding box center [343, 176] width 686 height 353
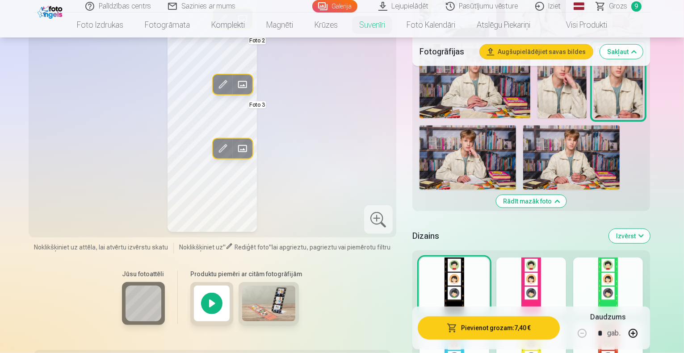
scroll to position [653, 0]
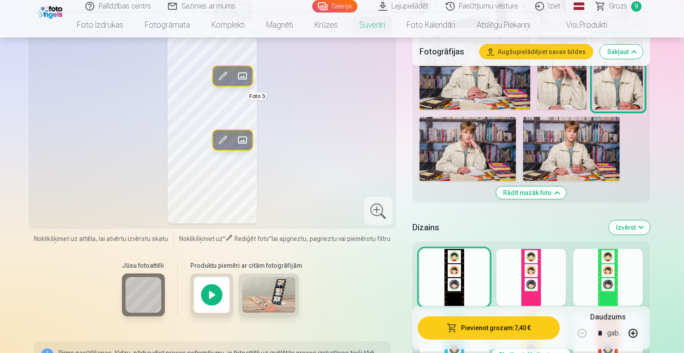
click at [563, 249] on div at bounding box center [531, 277] width 70 height 57
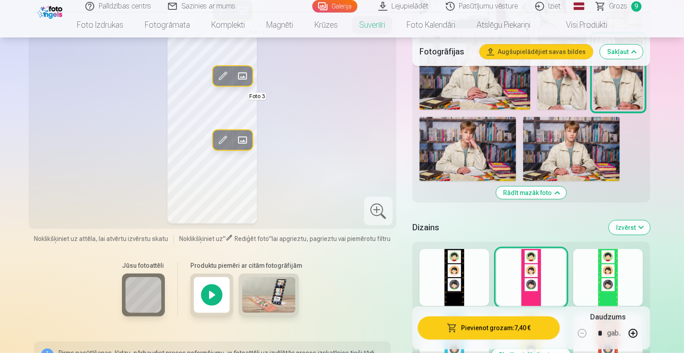
click at [627, 249] on div at bounding box center [608, 277] width 70 height 57
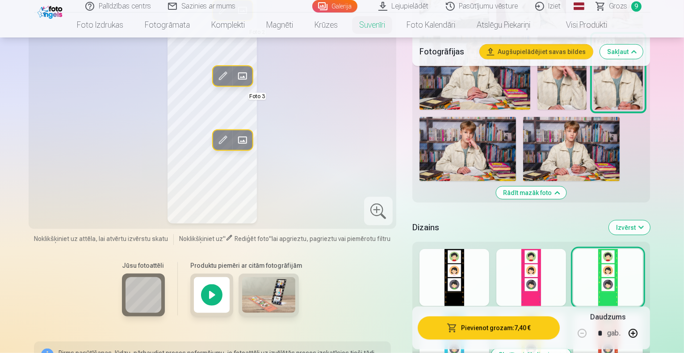
click at [564, 349] on button "Skatīt vairāk dizainu" at bounding box center [531, 355] width 80 height 13
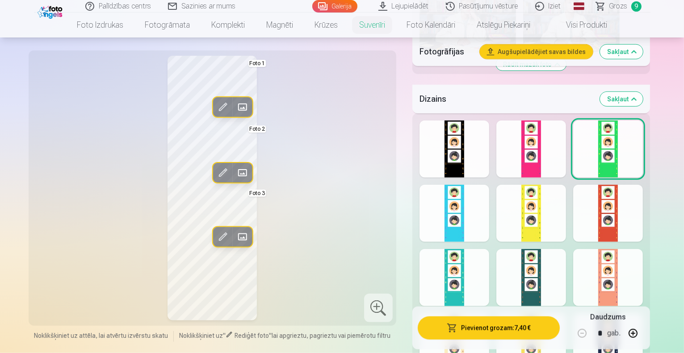
scroll to position [800, 0]
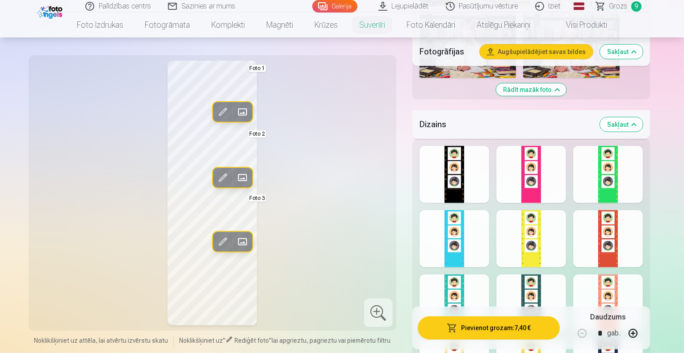
scroll to position [757, 0]
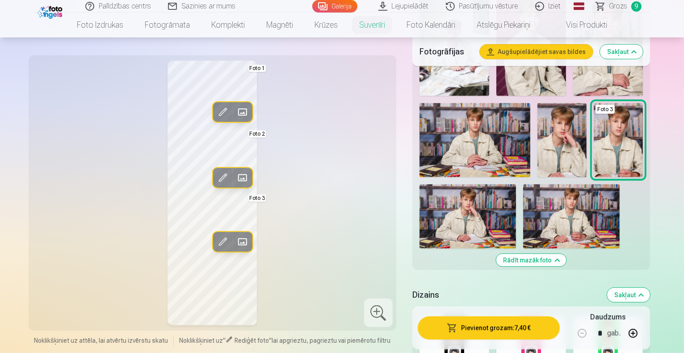
scroll to position [577, 0]
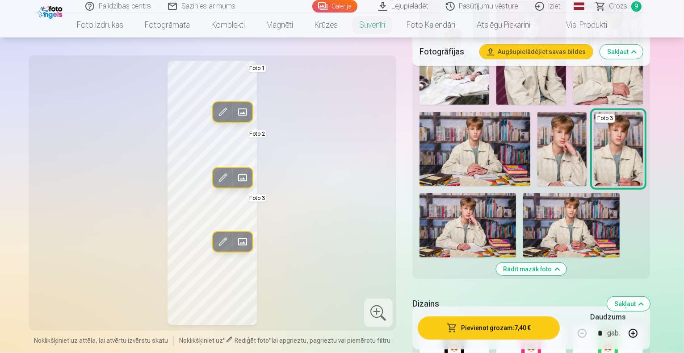
click at [622, 2] on span "Grozs" at bounding box center [618, 6] width 18 height 11
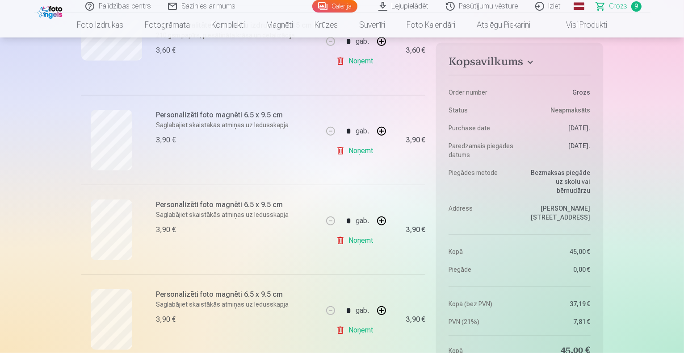
scroll to position [572, 0]
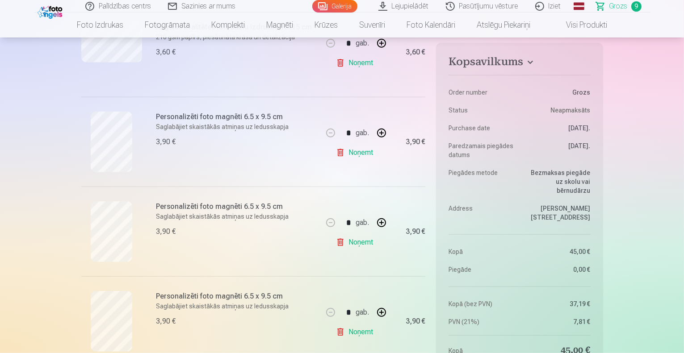
click at [380, 310] on button "button" at bounding box center [381, 312] width 21 height 21
type input "*"
click at [354, 243] on link "Noņemt" at bounding box center [356, 243] width 41 height 18
type input "*"
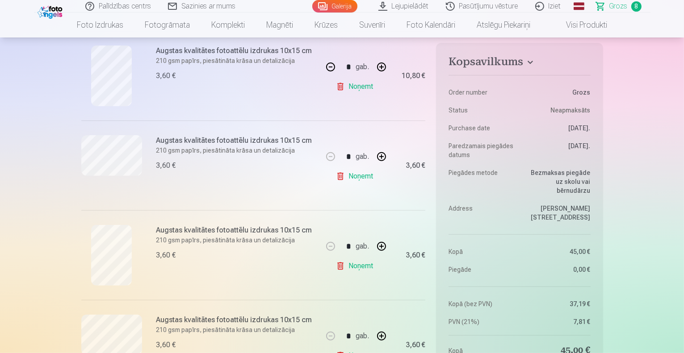
scroll to position [279, 0]
click at [350, 266] on link "Noņemt" at bounding box center [356, 266] width 41 height 18
type input "*"
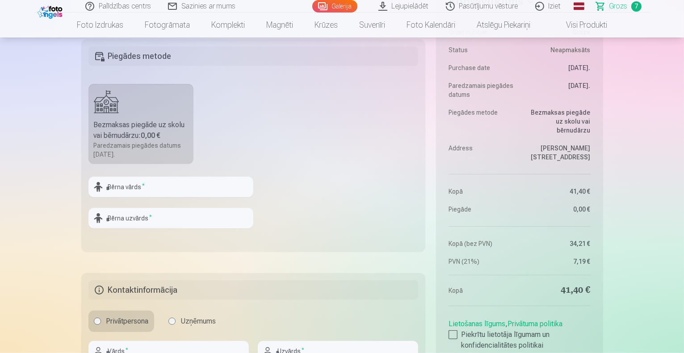
scroll to position [817, 0]
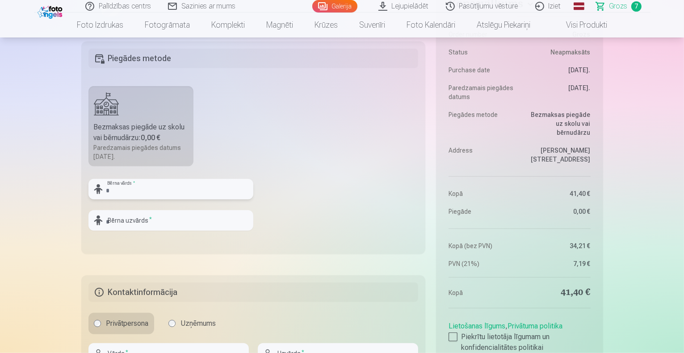
click at [218, 194] on input "text" at bounding box center [170, 189] width 165 height 21
type input "*"
click at [148, 185] on input "**********" at bounding box center [170, 189] width 165 height 21
type input "******"
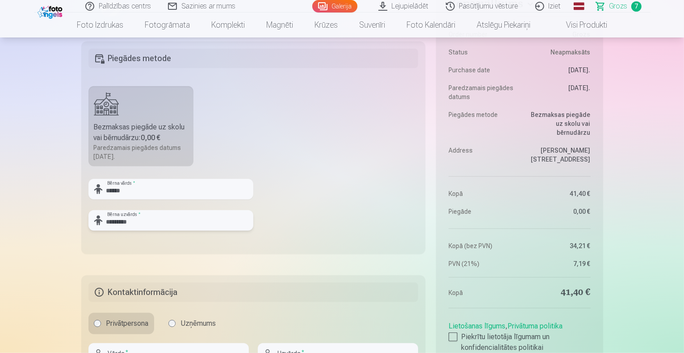
type input "*********"
click at [322, 214] on fieldset "Piegādes metode Bezmaksas piegāde uz skolu vai bērnudārzu : 0,00 € Paredzamais …" at bounding box center [253, 148] width 344 height 213
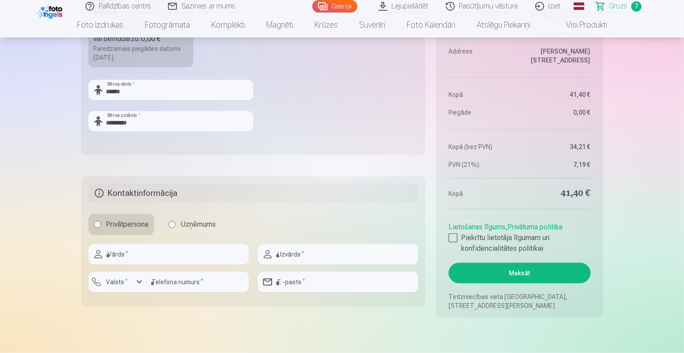
scroll to position [917, 0]
click at [452, 234] on div at bounding box center [452, 237] width 9 height 9
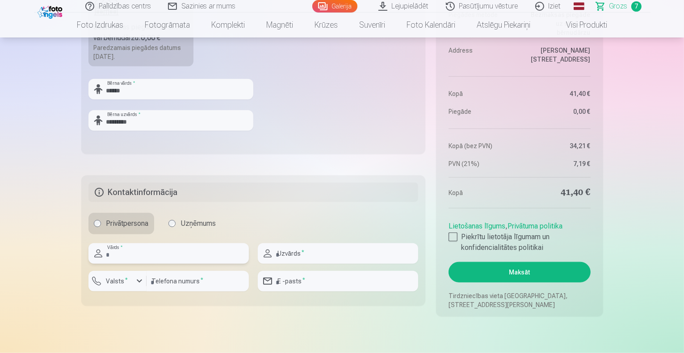
click at [196, 251] on input "text" at bounding box center [168, 253] width 160 height 21
type input "****"
type input "*********"
click at [105, 285] on button "Valsts *" at bounding box center [117, 281] width 58 height 21
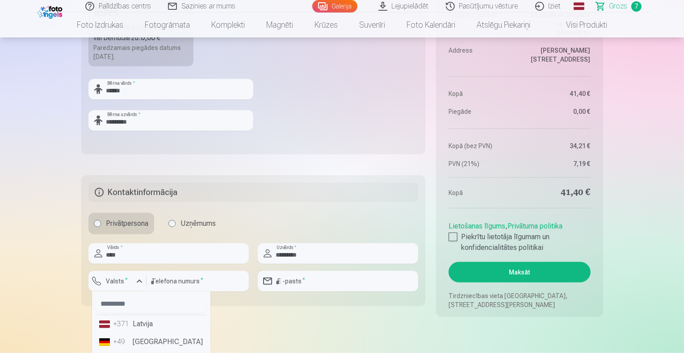
click at [132, 330] on li "+371 Latvija" at bounding box center [151, 324] width 111 height 18
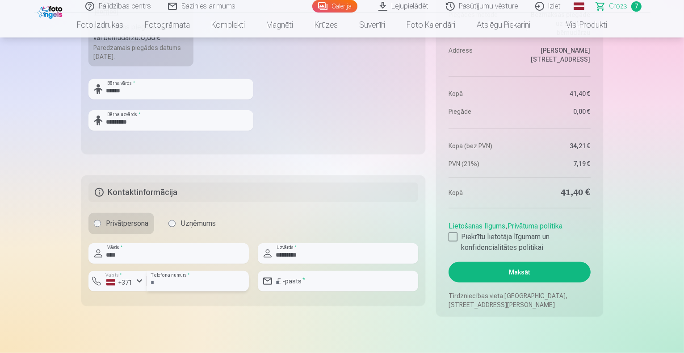
click at [188, 272] on input "number" at bounding box center [198, 281] width 102 height 21
type input "********"
type input "*"
click at [324, 305] on fieldset "Kontaktinformācija Privātpersona Uzņēmums **** Vārds * ********* Uzvārds * Vals…" at bounding box center [253, 241] width 344 height 130
click at [315, 284] on input "*" at bounding box center [338, 281] width 160 height 21
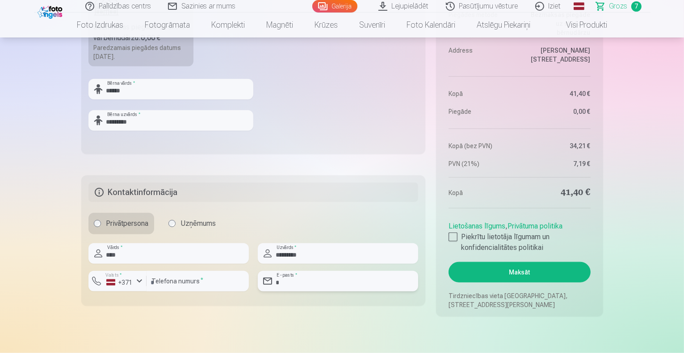
type input "**********"
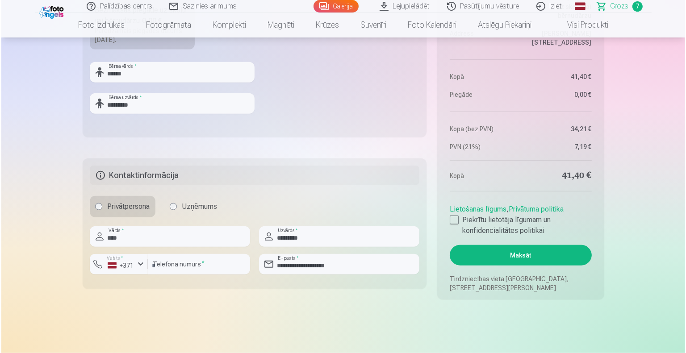
scroll to position [924, 0]
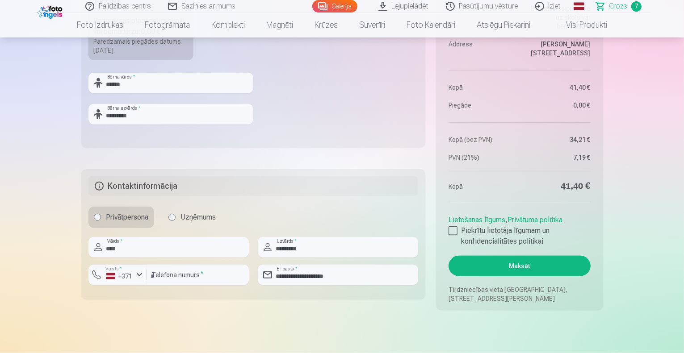
click at [485, 271] on button "Maksāt" at bounding box center [519, 266] width 142 height 21
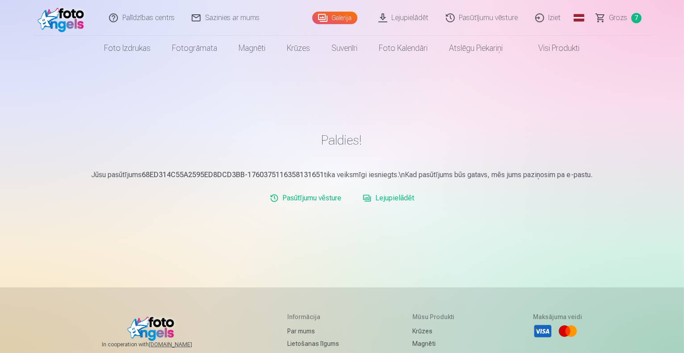
click at [625, 13] on span "Grozs" at bounding box center [618, 18] width 18 height 11
